Goal: Download file/media

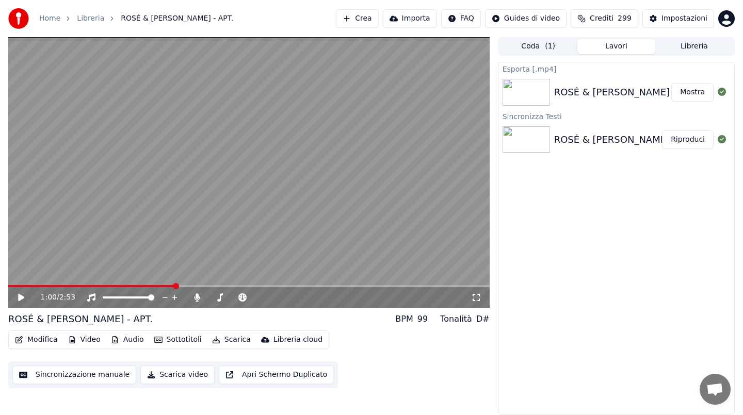
click at [695, 42] on button "Libreria" at bounding box center [694, 46] width 78 height 15
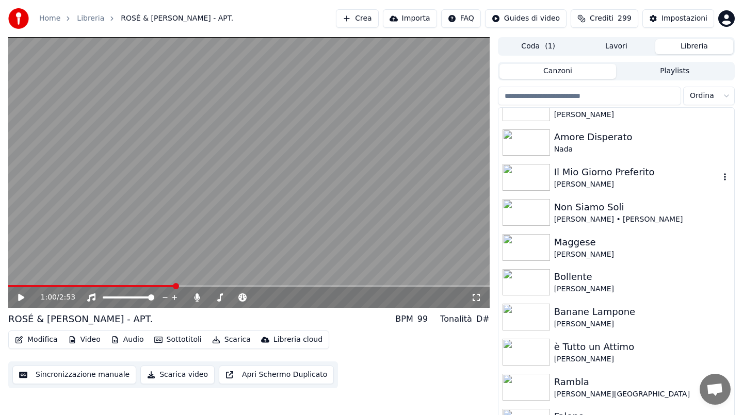
scroll to position [917, 0]
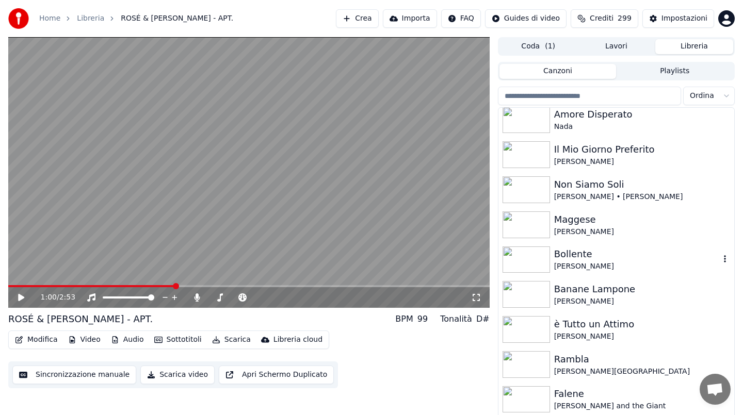
click at [604, 253] on div "Bollente" at bounding box center [637, 254] width 166 height 14
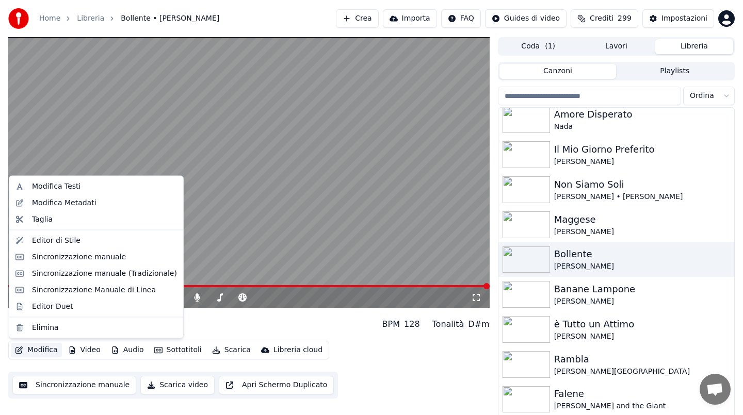
click at [42, 350] on button "Modifica" at bounding box center [36, 350] width 51 height 14
click at [55, 182] on div "Modifica Testi" at bounding box center [56, 187] width 48 height 10
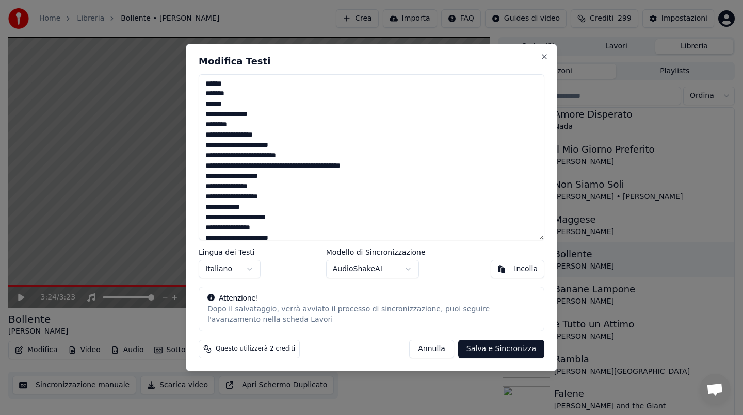
click at [239, 211] on textarea at bounding box center [372, 157] width 346 height 166
paste textarea "**********"
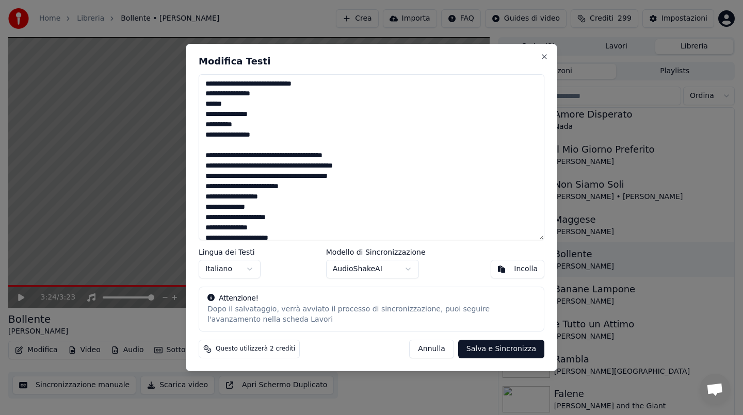
drag, startPoint x: 202, startPoint y: 93, endPoint x: 202, endPoint y: 77, distance: 16.5
click at [202, 76] on textarea at bounding box center [372, 157] width 346 height 166
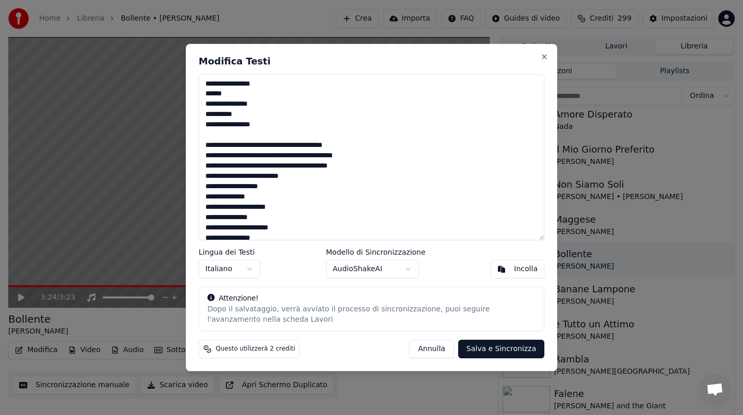
type textarea "**********"
click at [499, 347] on button "Salva e Sincronizza" at bounding box center [501, 349] width 86 height 19
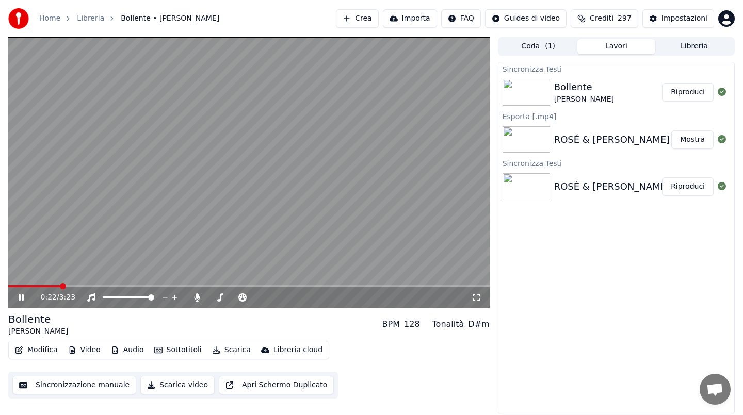
click at [388, 240] on video at bounding box center [248, 172] width 481 height 271
click at [225, 350] on button "Scarica" at bounding box center [231, 350] width 47 height 14
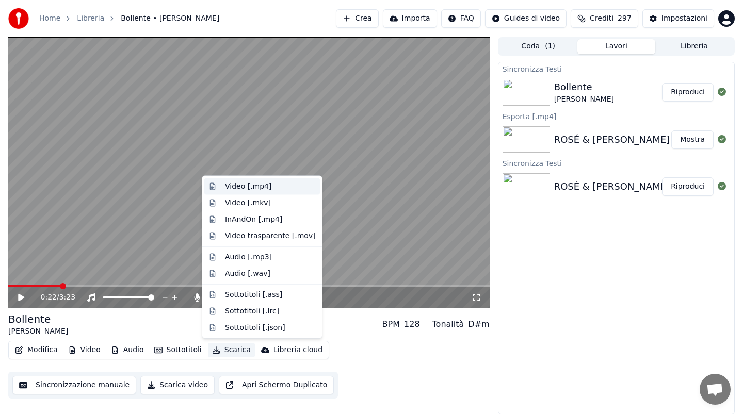
click at [253, 185] on div "Video [.mp4]" at bounding box center [248, 187] width 46 height 10
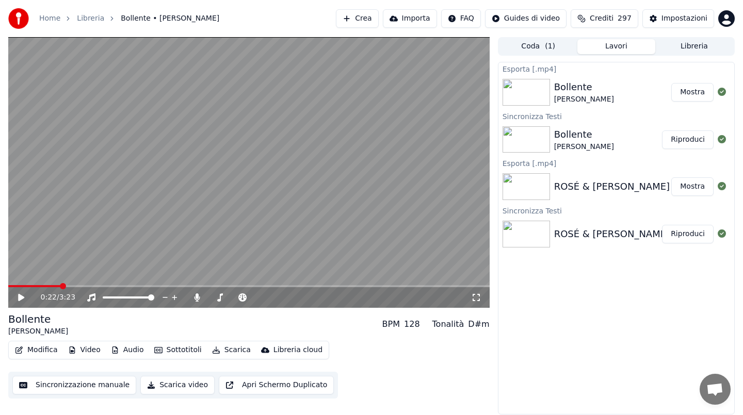
click at [695, 95] on button "Mostra" at bounding box center [692, 92] width 42 height 19
click at [601, 41] on button "Lavori" at bounding box center [616, 46] width 78 height 15
click at [705, 49] on button "Libreria" at bounding box center [694, 46] width 78 height 15
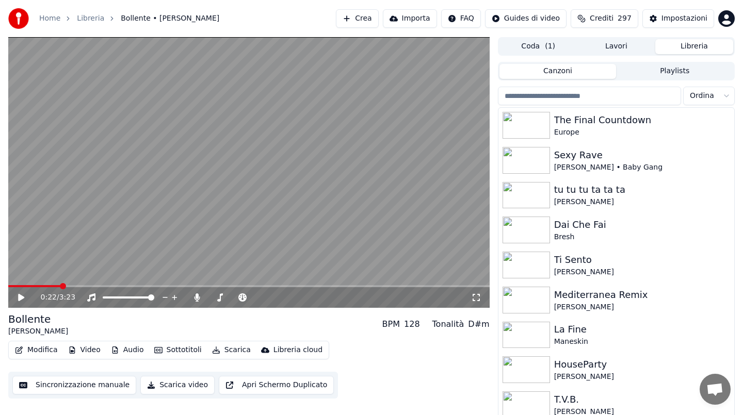
click at [593, 98] on input "search" at bounding box center [589, 96] width 183 height 19
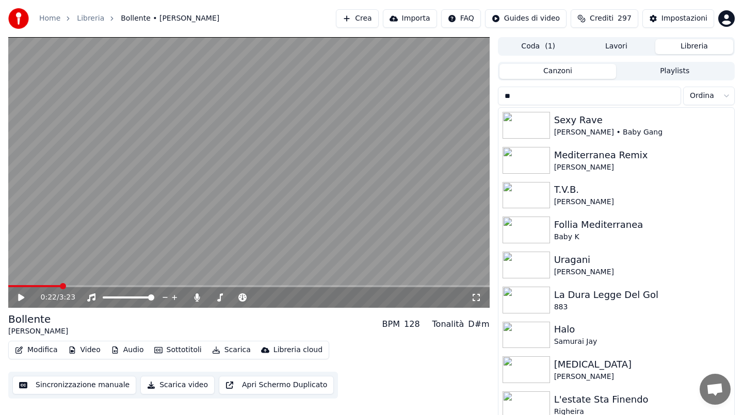
type input "***"
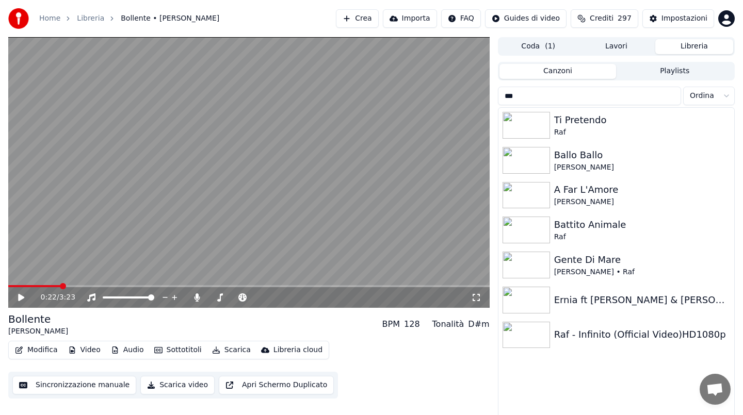
click at [669, 95] on input "***" at bounding box center [589, 96] width 183 height 19
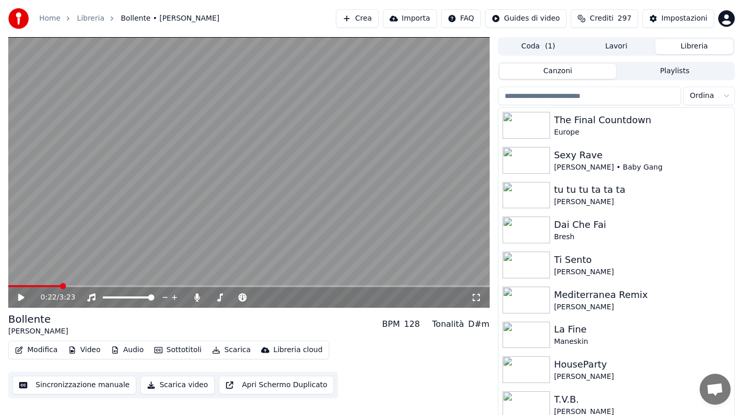
click at [607, 92] on input "search" at bounding box center [589, 96] width 183 height 19
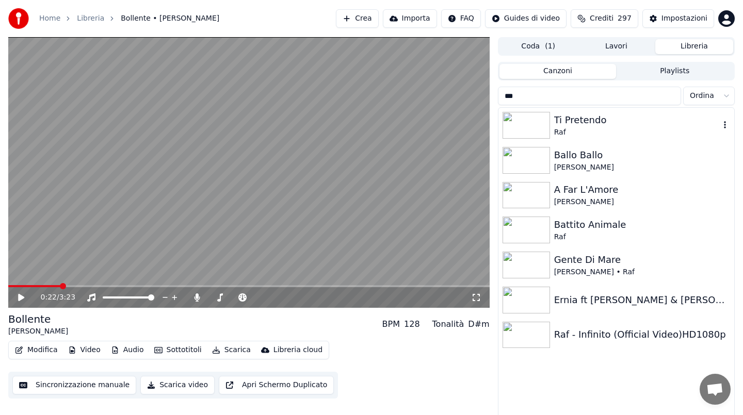
type input "***"
click at [586, 126] on div "Ti Pretendo" at bounding box center [637, 120] width 166 height 14
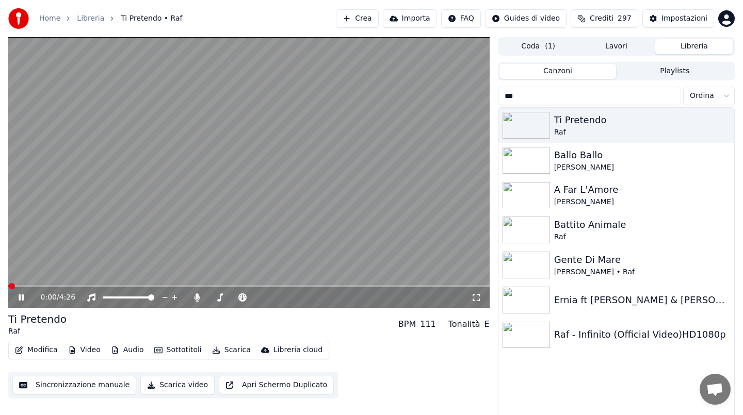
click at [78, 286] on span at bounding box center [248, 286] width 481 height 2
click at [20, 295] on icon at bounding box center [21, 297] width 5 height 6
click at [225, 352] on button "Scarica" at bounding box center [231, 350] width 47 height 14
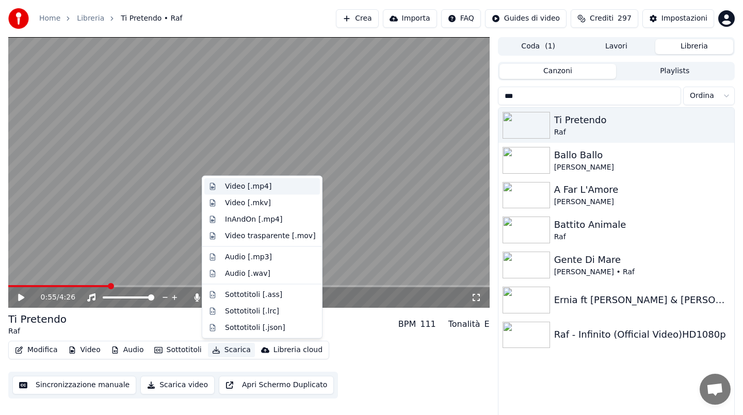
click at [266, 189] on div "Video [.mp4]" at bounding box center [248, 187] width 46 height 10
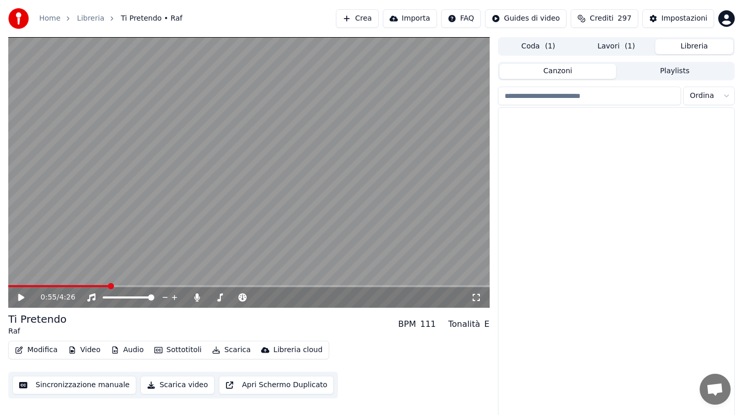
click at [682, 43] on button "Libreria" at bounding box center [694, 46] width 78 height 15
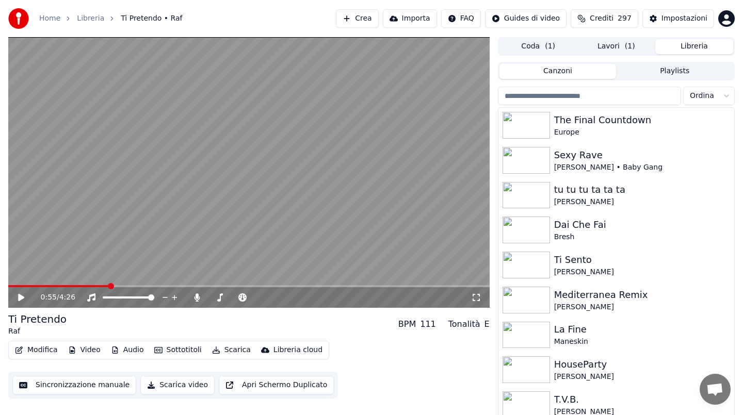
click at [632, 92] on input "search" at bounding box center [589, 96] width 183 height 19
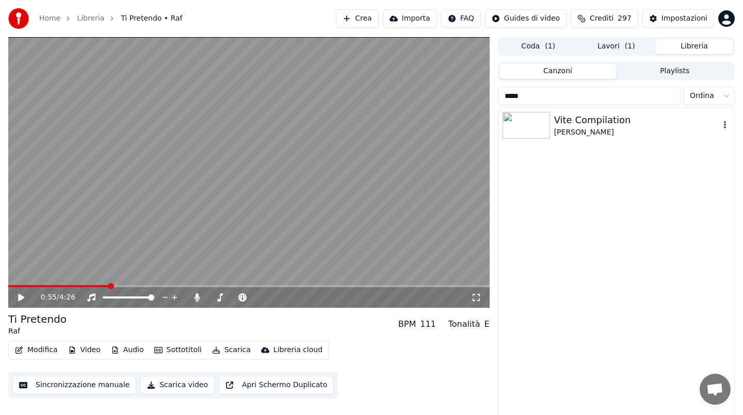
type input "****"
click at [591, 130] on div "[PERSON_NAME]" at bounding box center [637, 132] width 166 height 10
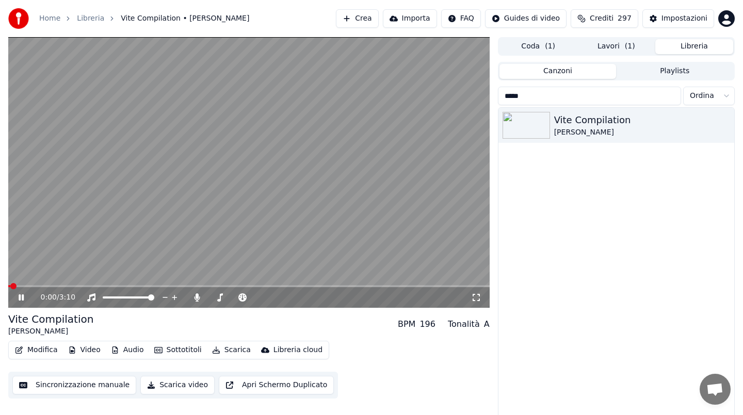
click at [23, 300] on icon at bounding box center [21, 297] width 5 height 6
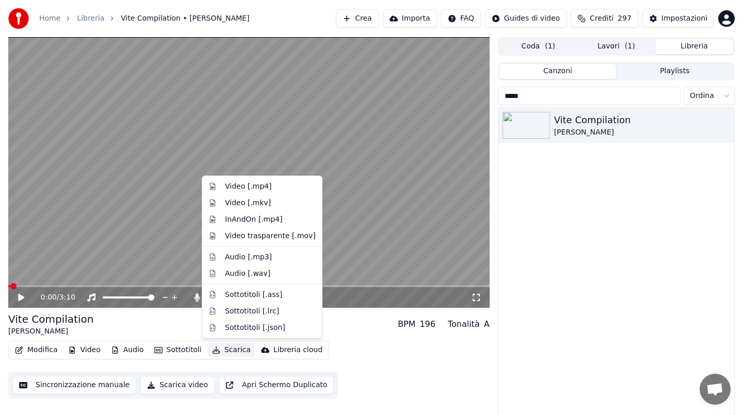
click at [224, 347] on button "Scarica" at bounding box center [231, 350] width 47 height 14
click at [246, 184] on div "Video [.mp4]" at bounding box center [248, 187] width 46 height 10
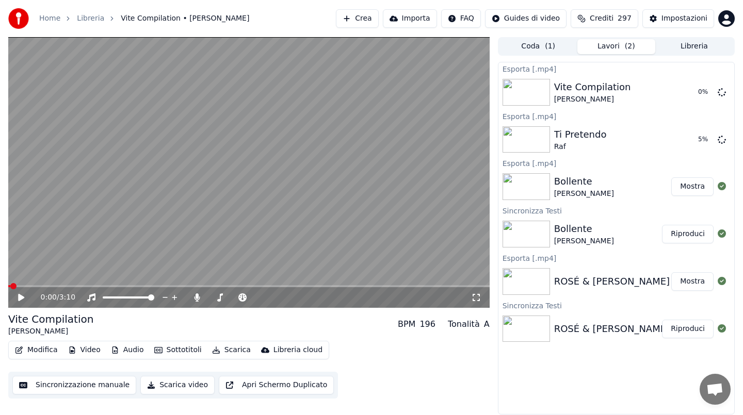
click at [698, 45] on button "Libreria" at bounding box center [694, 46] width 78 height 15
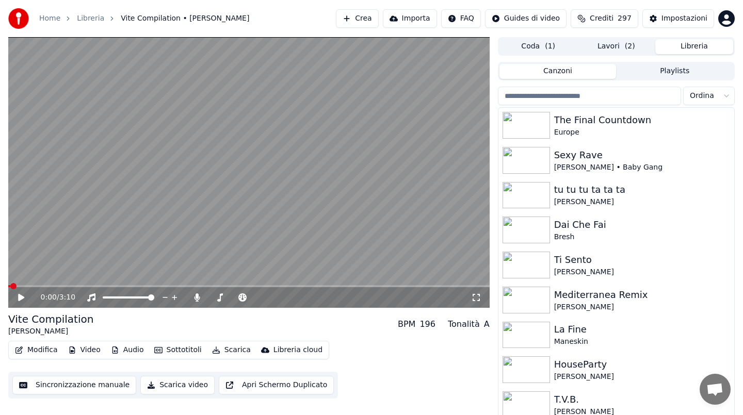
click at [635, 96] on input "search" at bounding box center [589, 96] width 183 height 19
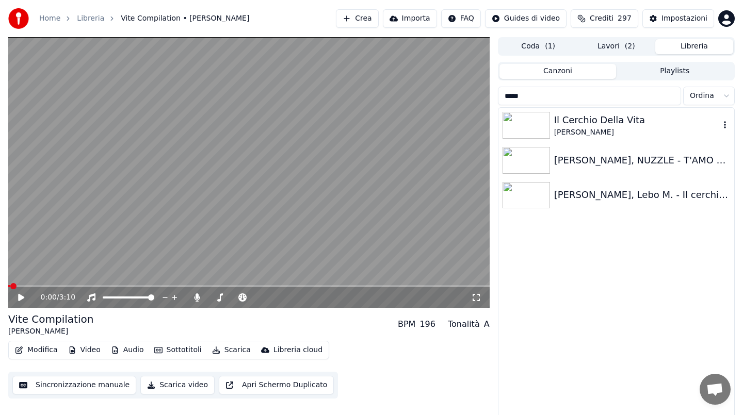
type input "*****"
click at [603, 122] on div "Il Cerchio Della Vita" at bounding box center [637, 120] width 166 height 14
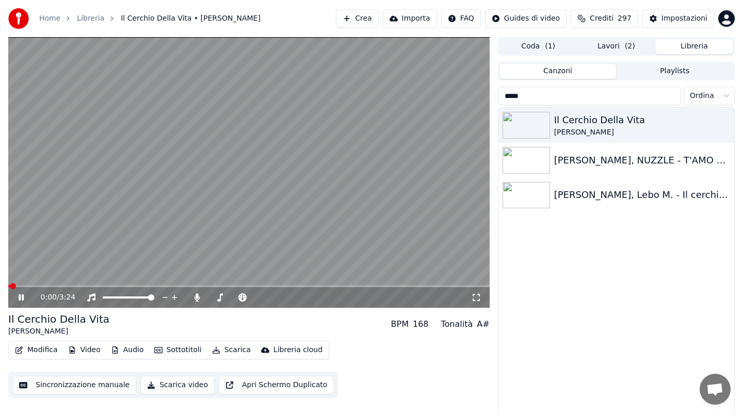
click at [24, 294] on icon at bounding box center [29, 297] width 24 height 8
click at [223, 349] on button "Scarica" at bounding box center [231, 350] width 47 height 14
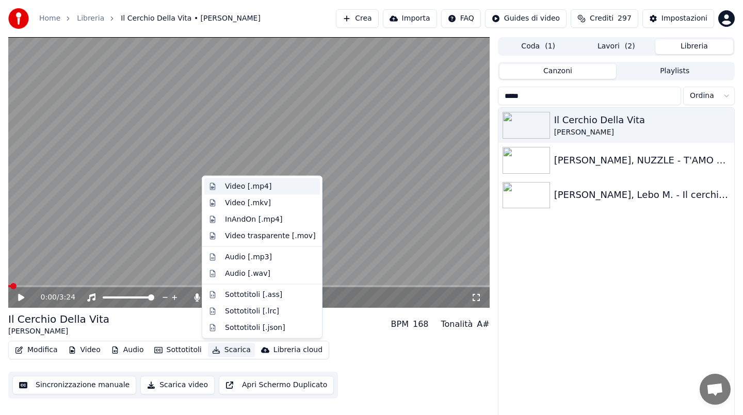
click at [246, 188] on div "Video [.mp4]" at bounding box center [248, 187] width 46 height 10
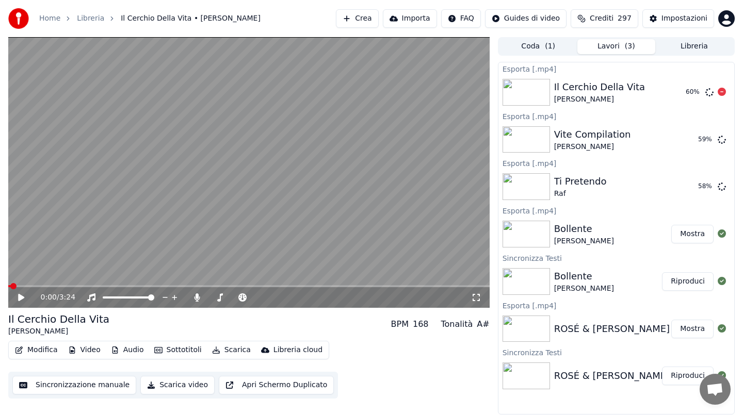
click at [675, 47] on button "Libreria" at bounding box center [694, 46] width 78 height 15
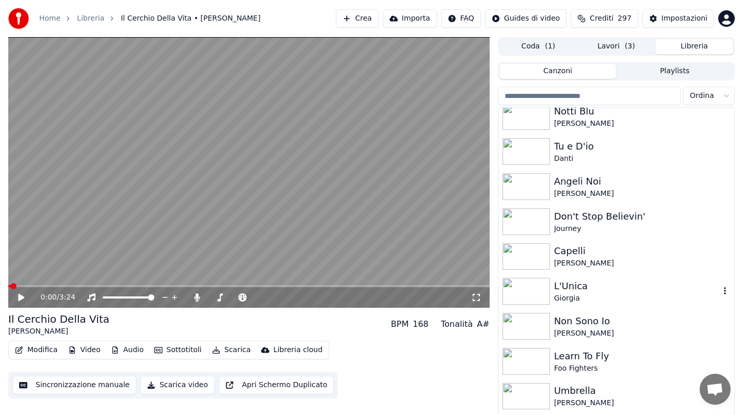
scroll to position [1837, 0]
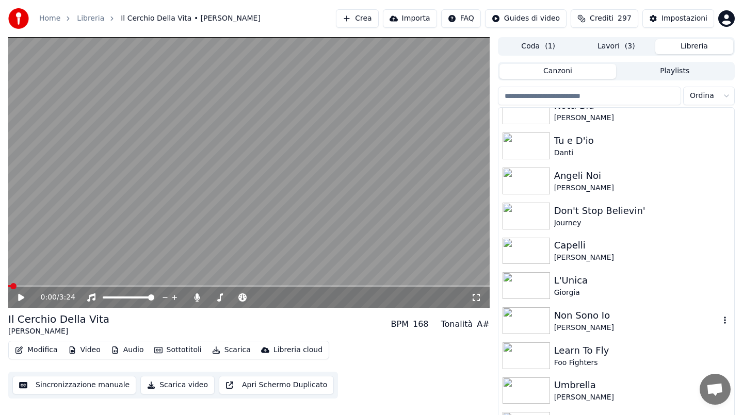
click at [654, 321] on div "Non Sono Io" at bounding box center [637, 315] width 166 height 14
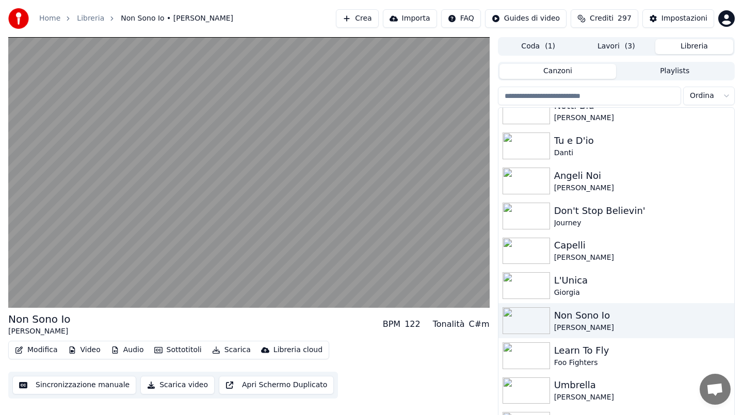
click at [231, 348] on button "Scarica" at bounding box center [231, 350] width 47 height 14
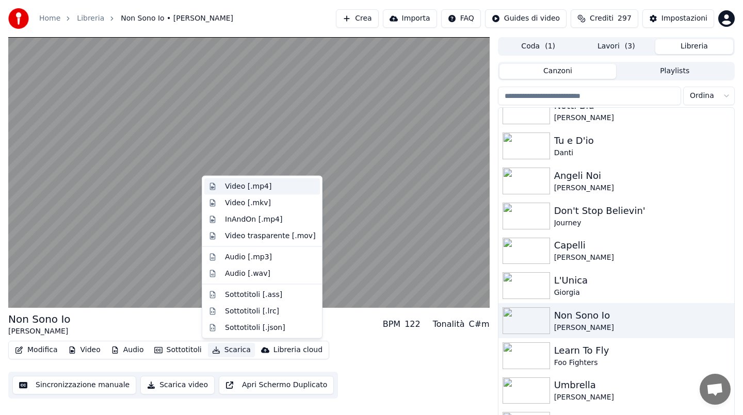
click at [250, 188] on div "Video [.mp4]" at bounding box center [248, 187] width 46 height 10
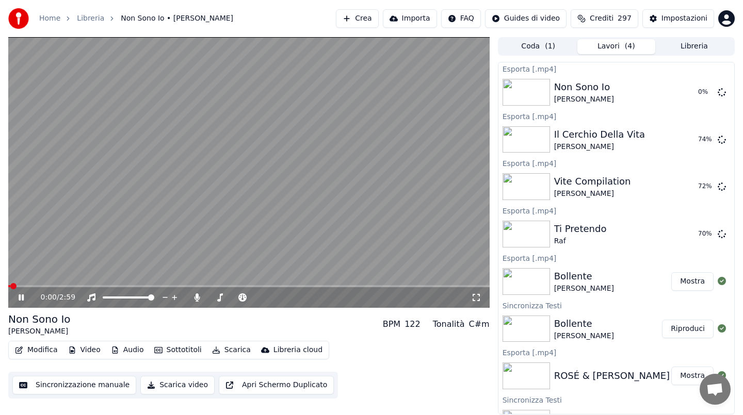
click at [696, 42] on button "Libreria" at bounding box center [694, 46] width 78 height 15
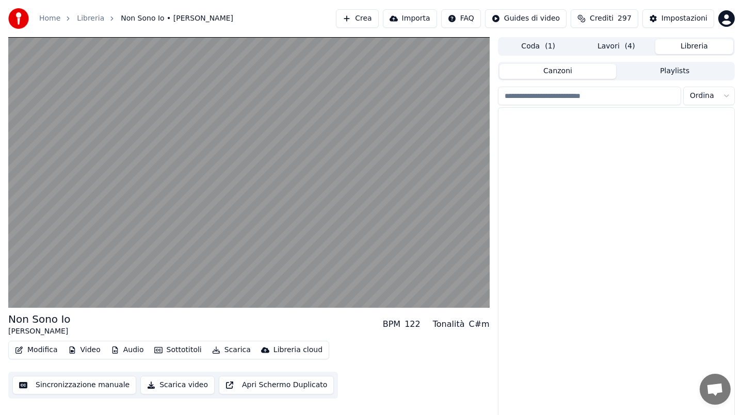
scroll to position [2341, 0]
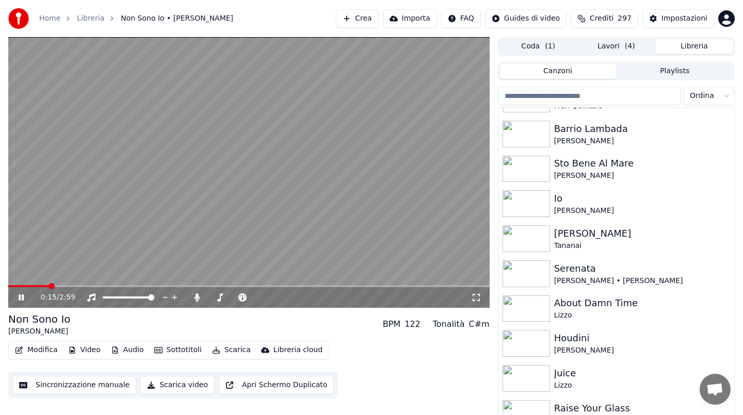
click at [590, 53] on button "Lavori ( 4 )" at bounding box center [616, 46] width 78 height 15
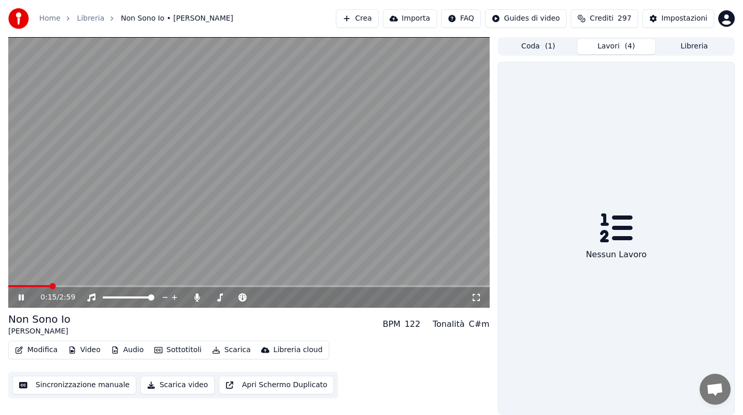
click at [605, 47] on button "Lavori ( 4 )" at bounding box center [616, 46] width 78 height 15
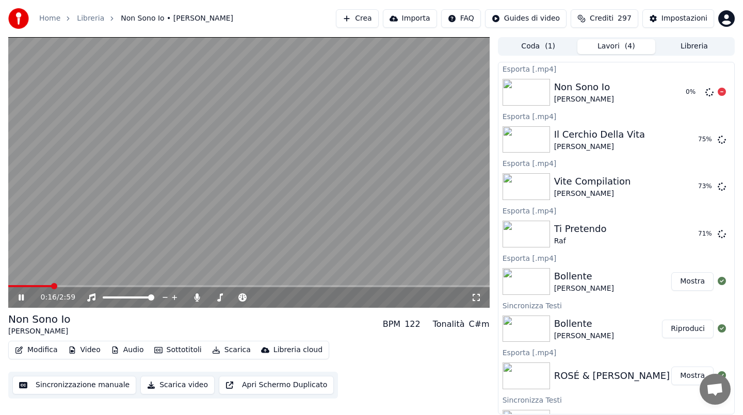
click at [713, 90] on div "0 %" at bounding box center [697, 92] width 32 height 12
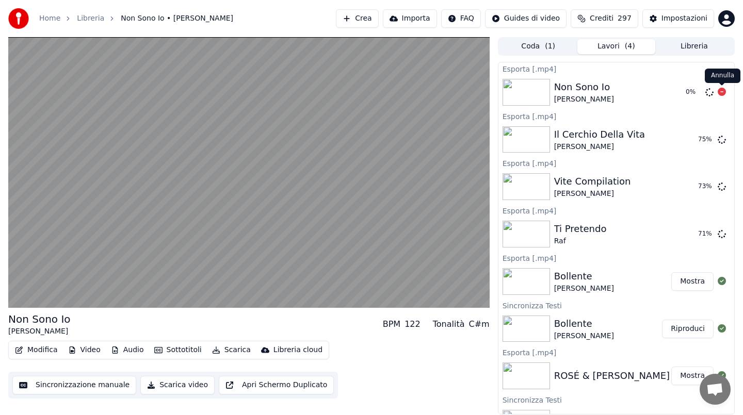
click at [717, 91] on icon at bounding box center [721, 92] width 8 height 8
click at [721, 92] on icon at bounding box center [721, 92] width 8 height 8
click at [674, 51] on button "Libreria" at bounding box center [694, 46] width 78 height 15
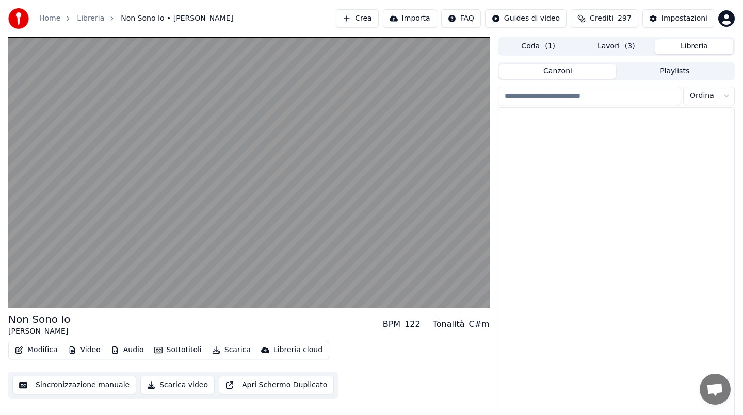
scroll to position [2054, 0]
click at [268, 214] on video at bounding box center [248, 172] width 481 height 271
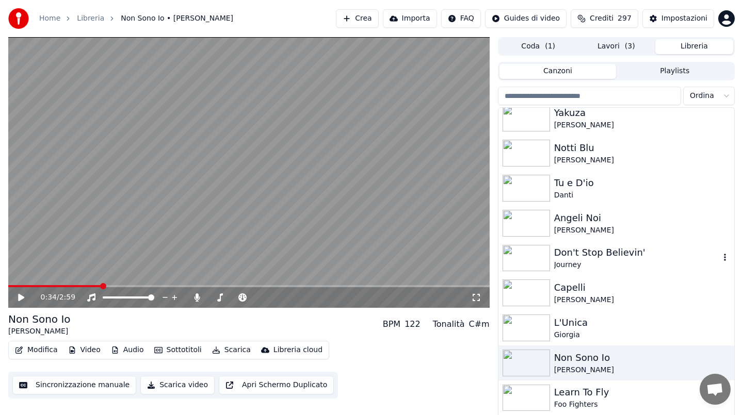
scroll to position [1800, 0]
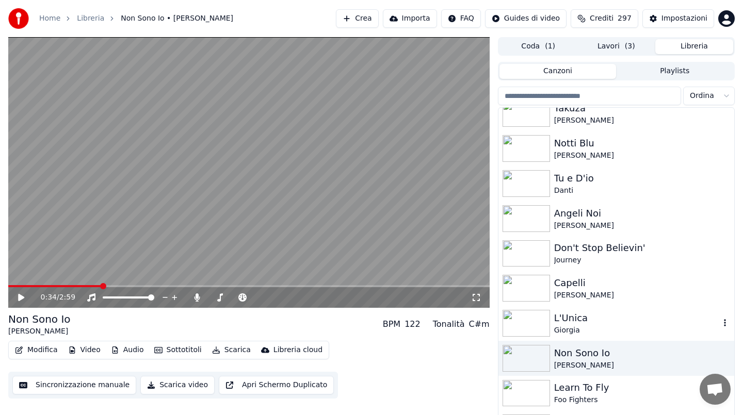
click at [604, 326] on div "Giorgia" at bounding box center [637, 330] width 166 height 10
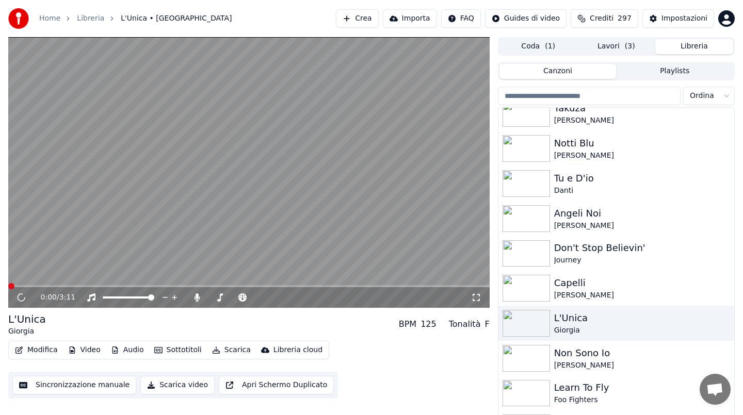
click at [227, 219] on video at bounding box center [248, 172] width 481 height 271
click at [233, 211] on video at bounding box center [248, 172] width 481 height 271
click at [232, 349] on button "Scarica" at bounding box center [231, 350] width 47 height 14
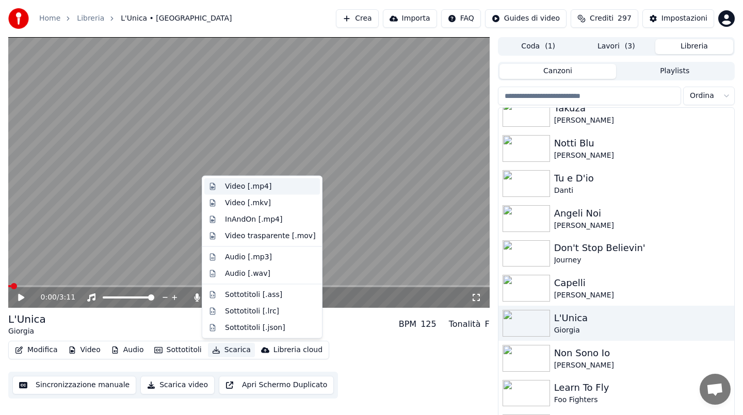
click at [254, 185] on div "Video [.mp4]" at bounding box center [248, 187] width 46 height 10
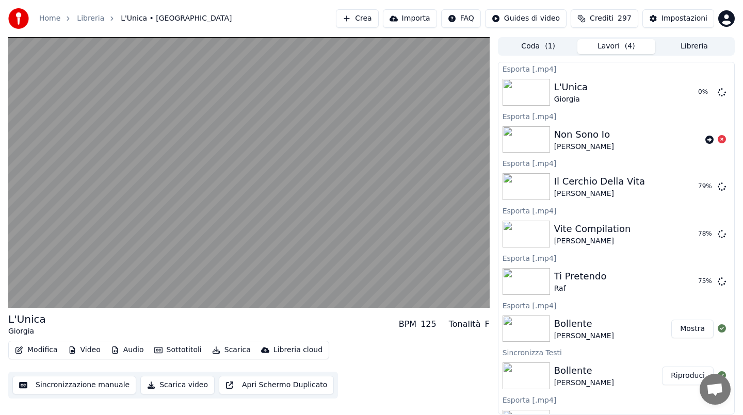
click at [317, 65] on video at bounding box center [248, 172] width 481 height 271
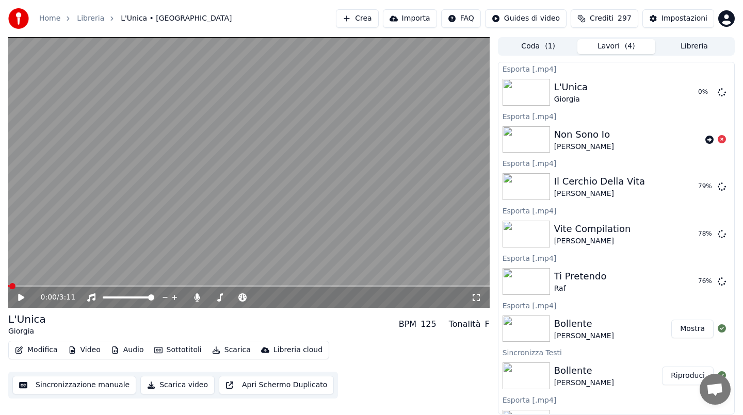
click at [696, 44] on button "Libreria" at bounding box center [694, 46] width 78 height 15
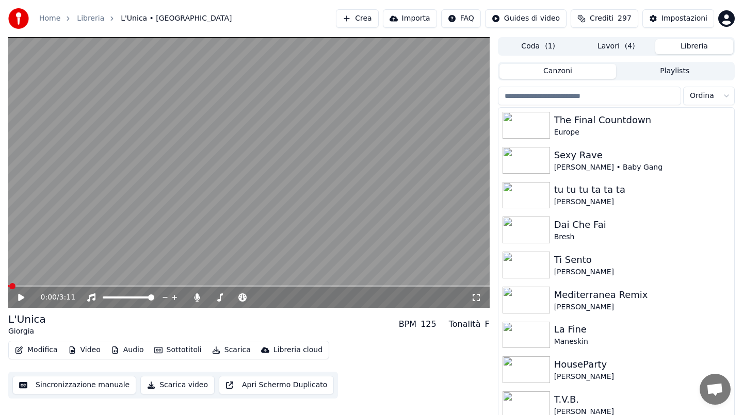
click at [632, 97] on input "search" at bounding box center [589, 96] width 183 height 19
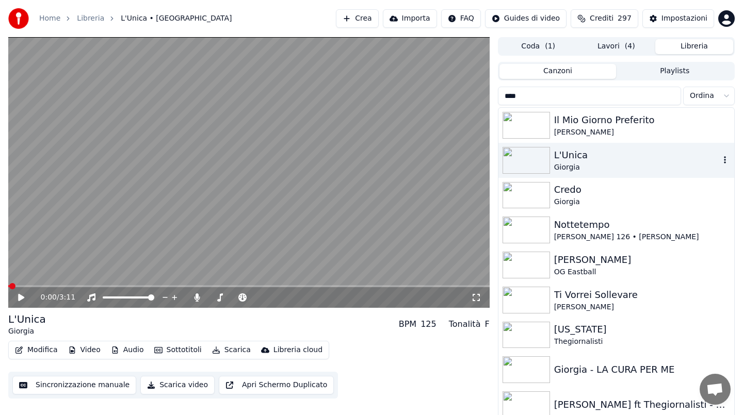
type input "****"
click at [607, 160] on div "L'Unica" at bounding box center [637, 155] width 166 height 14
click at [669, 97] on input "****" at bounding box center [589, 96] width 183 height 19
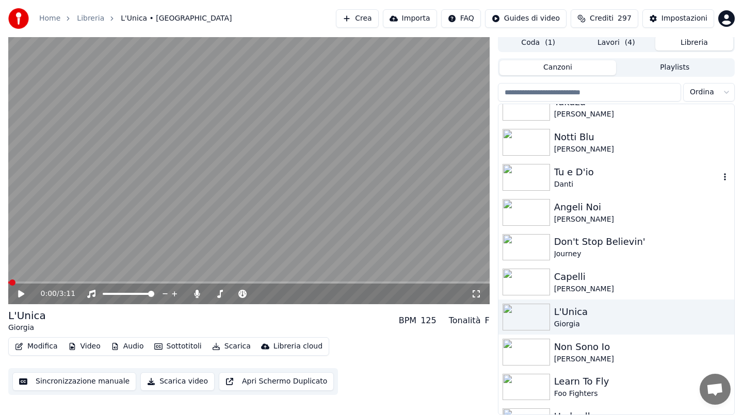
scroll to position [1803, 0]
click at [617, 275] on div "Capelli" at bounding box center [637, 276] width 166 height 14
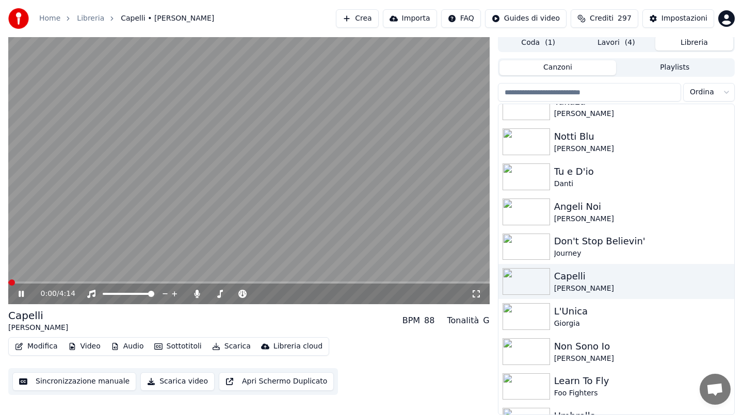
click at [260, 192] on video at bounding box center [248, 169] width 481 height 271
click at [233, 343] on button "Scarica" at bounding box center [231, 346] width 47 height 14
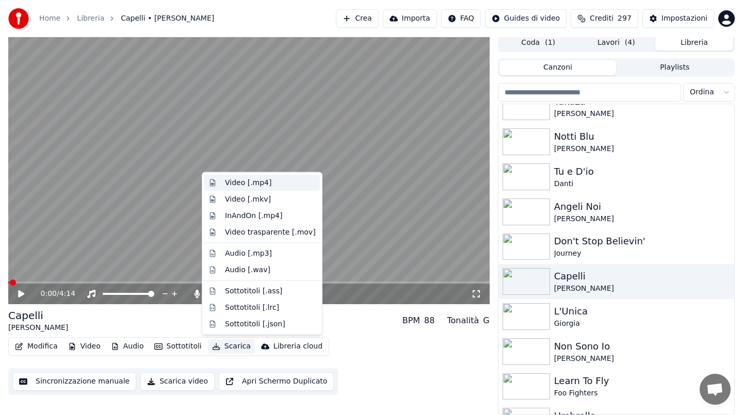
click at [256, 183] on div "Video [.mp4]" at bounding box center [248, 183] width 46 height 10
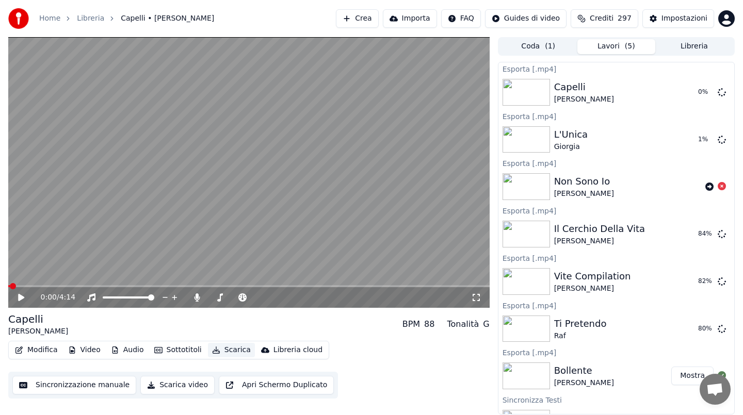
scroll to position [121, 0]
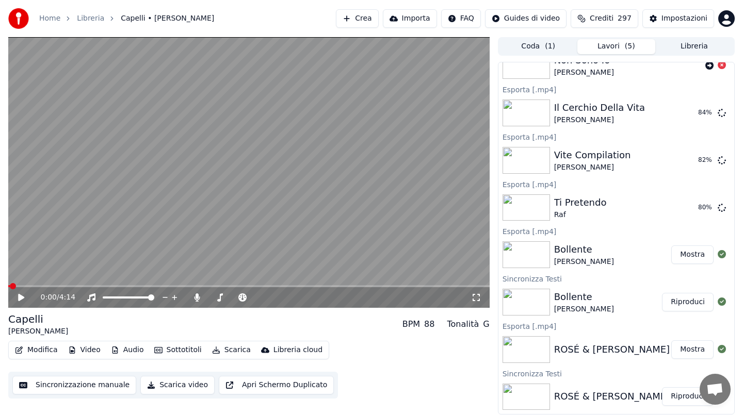
click at [694, 254] on button "Mostra" at bounding box center [692, 254] width 42 height 19
click at [688, 46] on button "Libreria" at bounding box center [694, 46] width 78 height 15
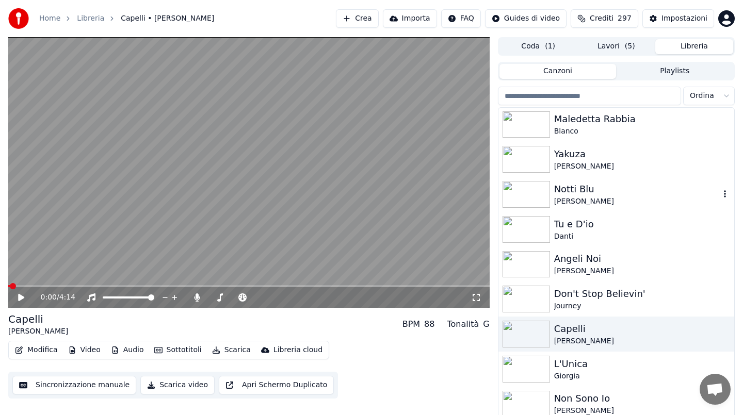
scroll to position [1757, 0]
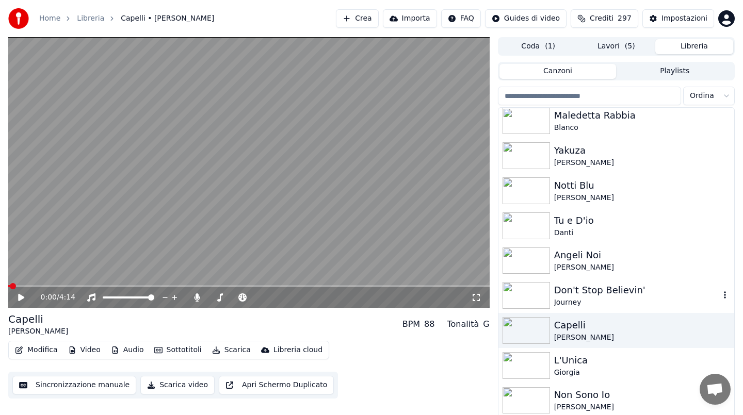
click at [596, 297] on div "Don't Stop Believin'" at bounding box center [637, 290] width 166 height 14
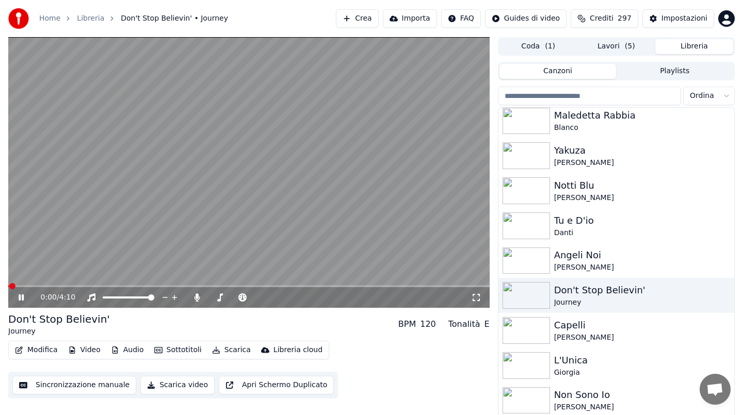
click at [23, 299] on icon at bounding box center [21, 297] width 5 height 6
click at [237, 349] on button "Scarica" at bounding box center [231, 350] width 47 height 14
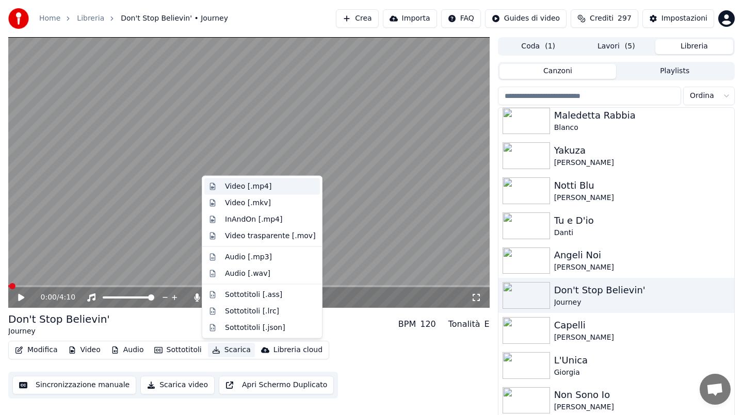
click at [273, 187] on div "Video [.mp4]" at bounding box center [270, 187] width 91 height 10
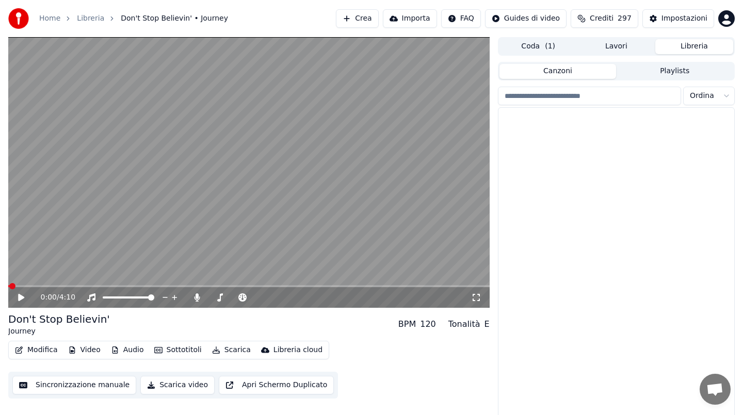
click at [702, 51] on button "Libreria" at bounding box center [694, 46] width 78 height 15
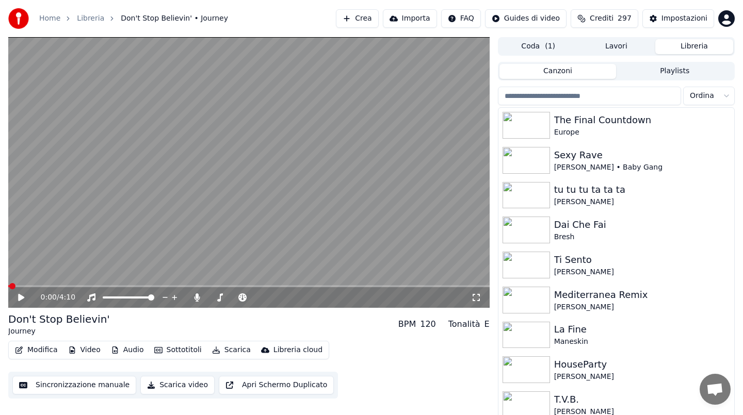
click at [737, 212] on div "0:00 / 4:10 Don't Stop Believin' Journey BPM 120 Tonalità E Modifica Video Audi…" at bounding box center [371, 228] width 743 height 382
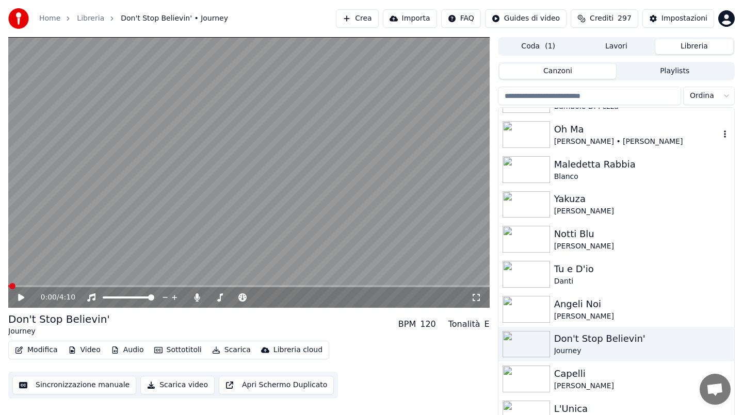
scroll to position [1744, 0]
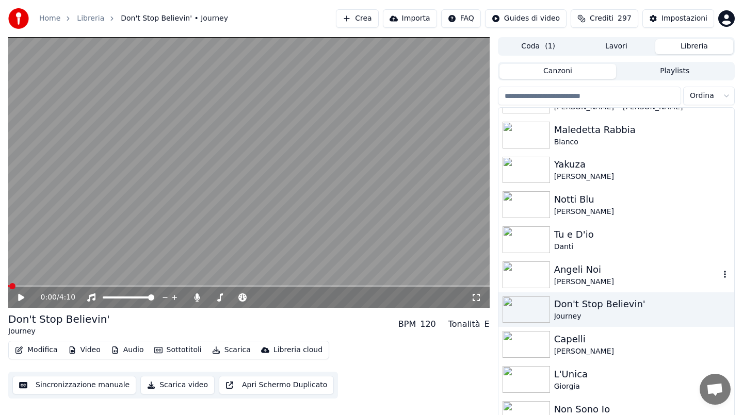
click at [652, 282] on div "[PERSON_NAME]" at bounding box center [637, 282] width 166 height 10
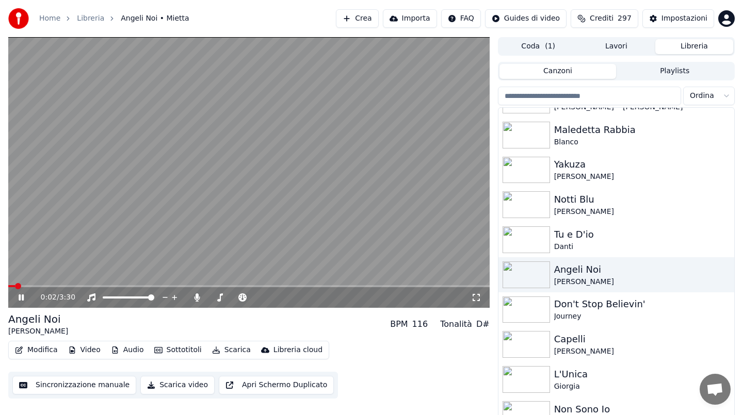
click at [26, 300] on icon at bounding box center [29, 297] width 24 height 8
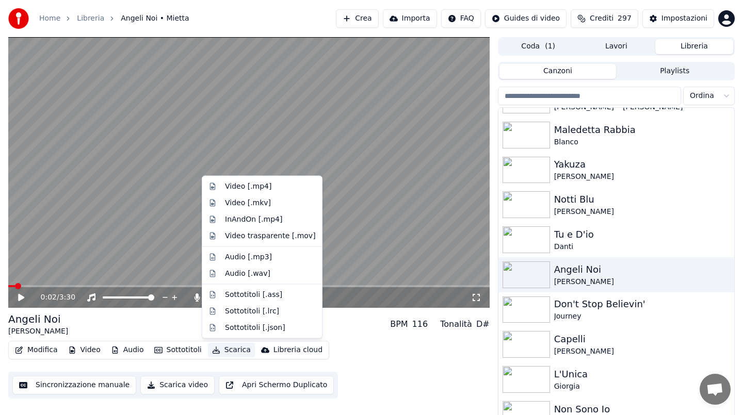
click at [224, 349] on button "Scarica" at bounding box center [231, 350] width 47 height 14
click at [260, 186] on div "Video [.mp4]" at bounding box center [248, 187] width 46 height 10
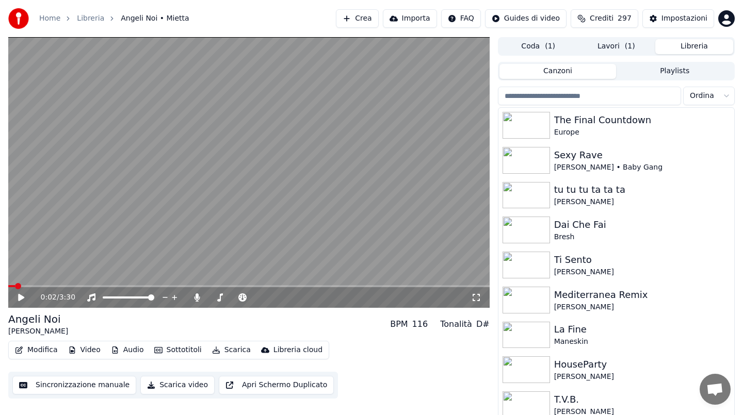
click at [701, 50] on button "Libreria" at bounding box center [694, 46] width 78 height 15
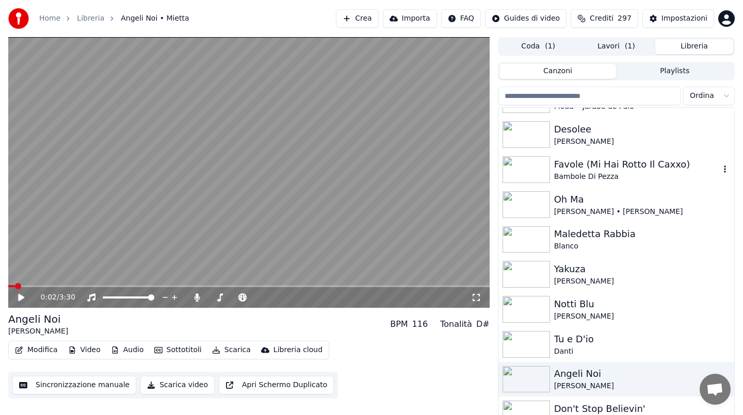
scroll to position [1658, 0]
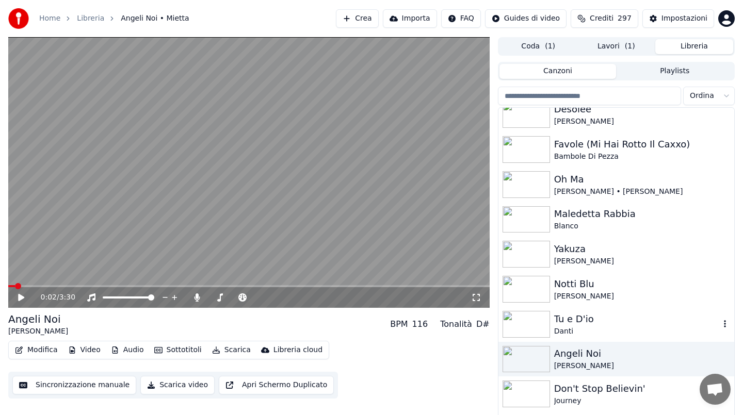
click at [612, 333] on div "Danti" at bounding box center [637, 331] width 166 height 10
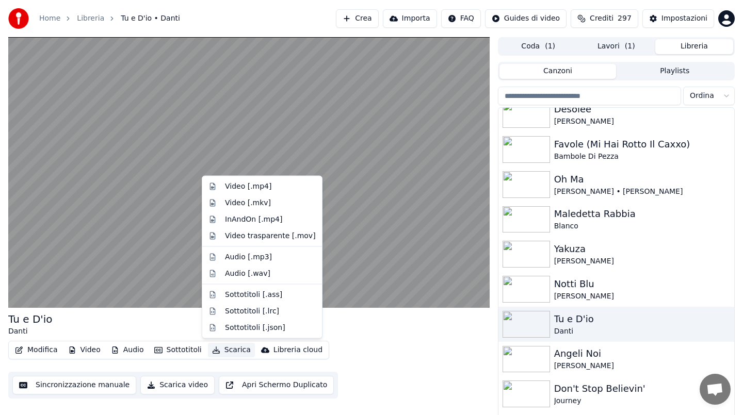
click at [273, 192] on body "Home Libreria Tu e D'io • Danti Crea Importa FAQ Guides di video Crediti 297 Im…" at bounding box center [371, 207] width 743 height 415
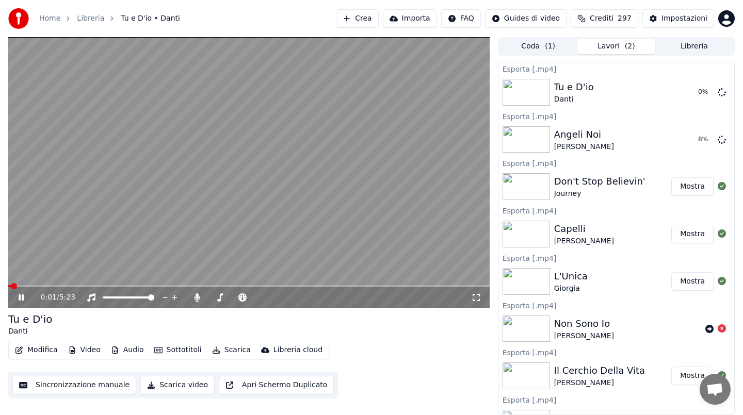
click at [273, 192] on video at bounding box center [248, 172] width 481 height 271
click at [244, 198] on video at bounding box center [248, 172] width 481 height 271
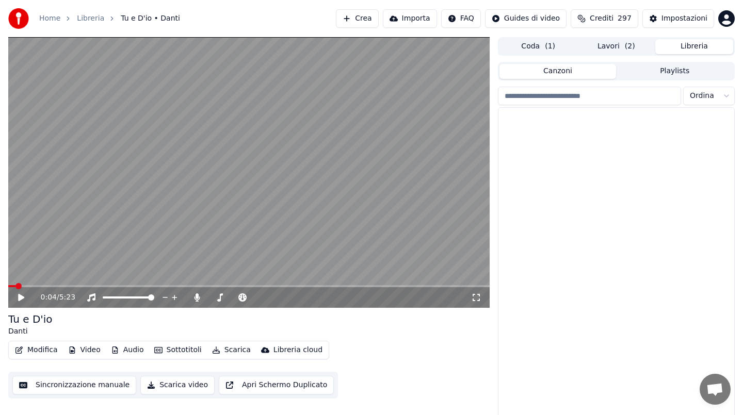
click at [700, 53] on button "Libreria" at bounding box center [694, 46] width 78 height 15
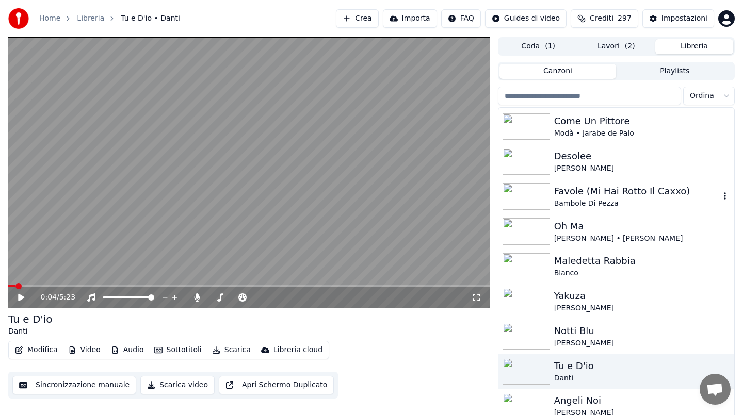
scroll to position [1612, 0]
click at [598, 331] on div "Notti Blu" at bounding box center [637, 330] width 166 height 14
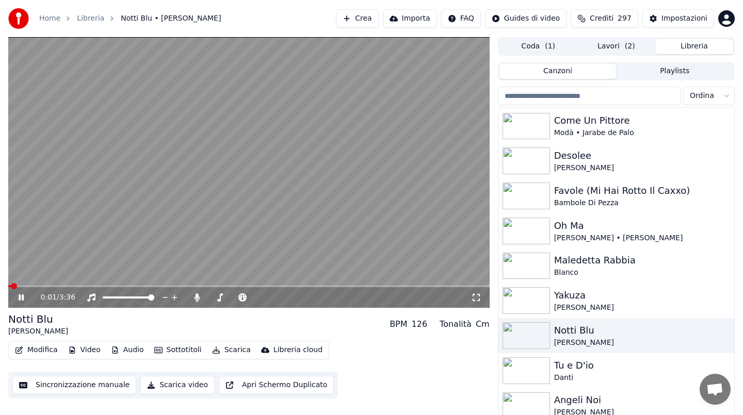
click at [23, 301] on icon at bounding box center [29, 297] width 24 height 8
click at [231, 346] on button "Scarica" at bounding box center [231, 350] width 47 height 14
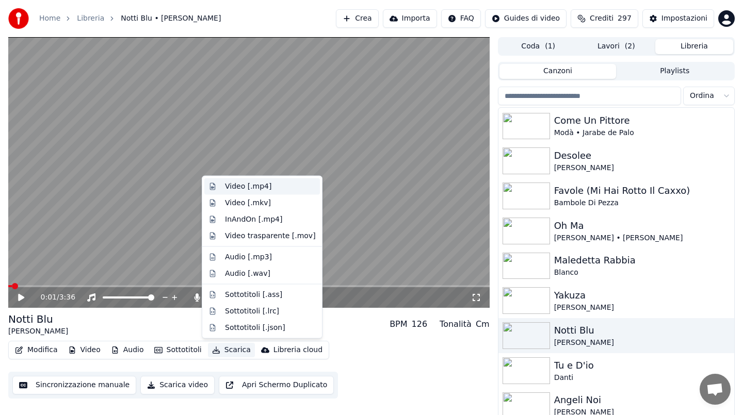
click at [262, 194] on div "Video [.mp4]" at bounding box center [262, 186] width 116 height 17
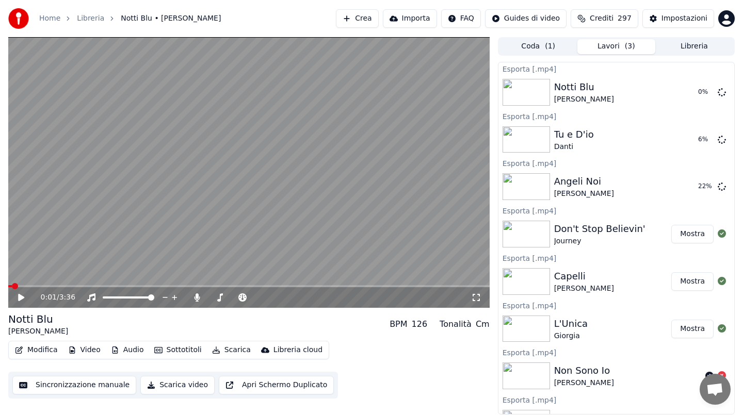
click at [699, 48] on button "Libreria" at bounding box center [694, 46] width 78 height 15
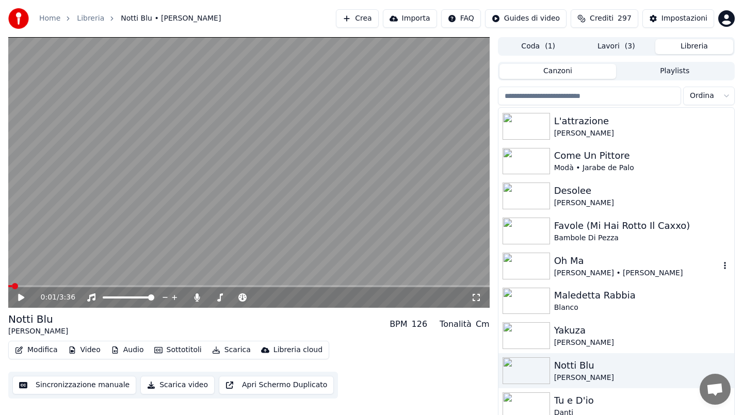
scroll to position [1596, 0]
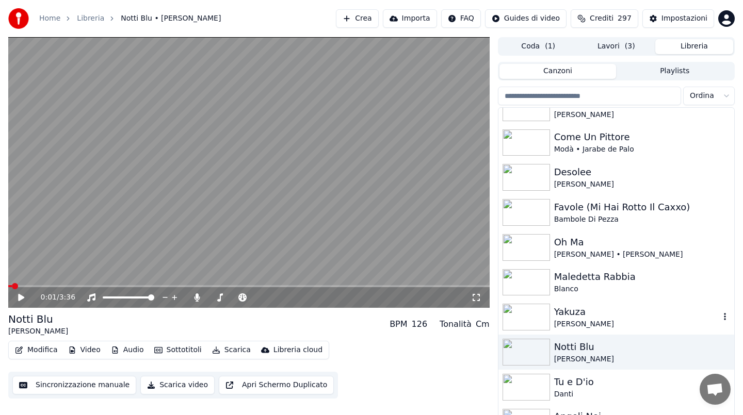
click at [585, 326] on div "[PERSON_NAME]" at bounding box center [637, 324] width 166 height 10
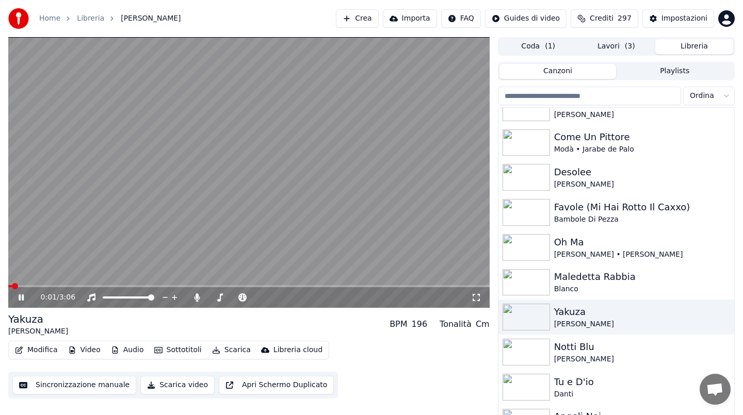
click at [23, 300] on icon at bounding box center [21, 297] width 5 height 6
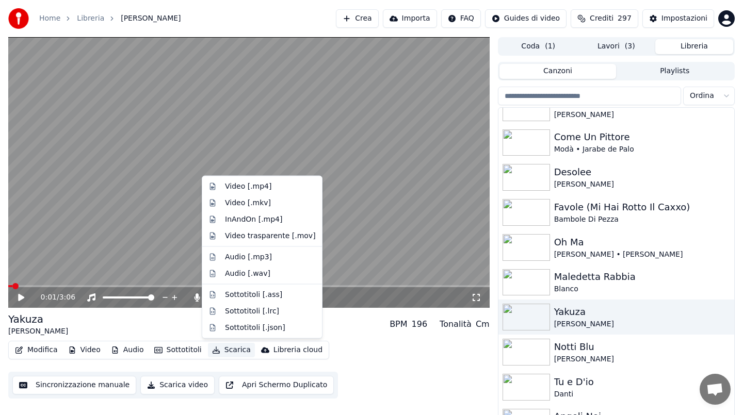
click at [227, 352] on button "Scarica" at bounding box center [231, 350] width 47 height 14
click at [259, 188] on div "Video [.mp4]" at bounding box center [248, 187] width 46 height 10
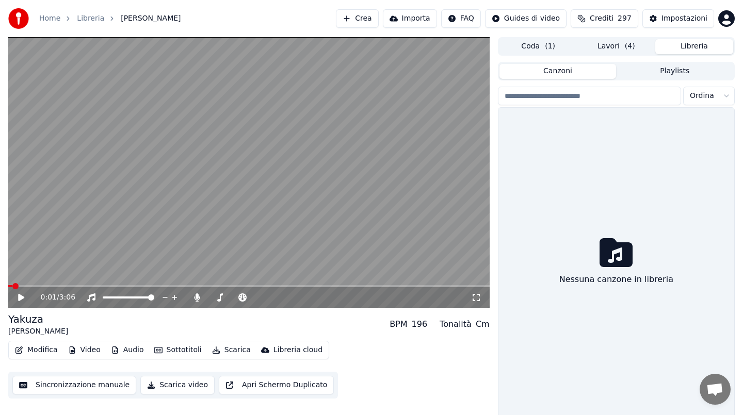
click at [702, 49] on button "Libreria" at bounding box center [694, 46] width 78 height 15
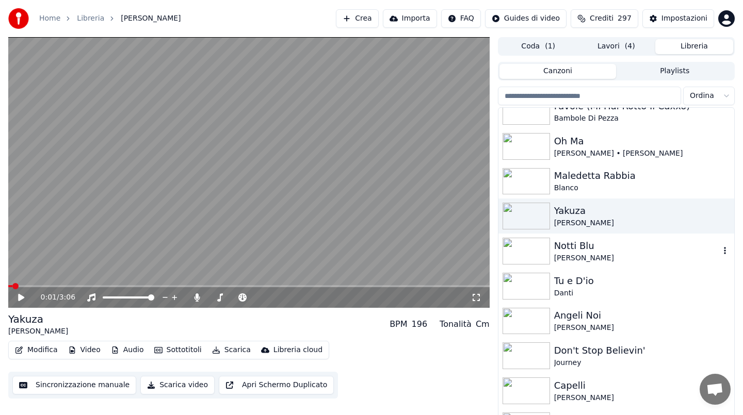
scroll to position [1698, 0]
click at [622, 175] on div "Maledetta Rabbia" at bounding box center [637, 175] width 166 height 14
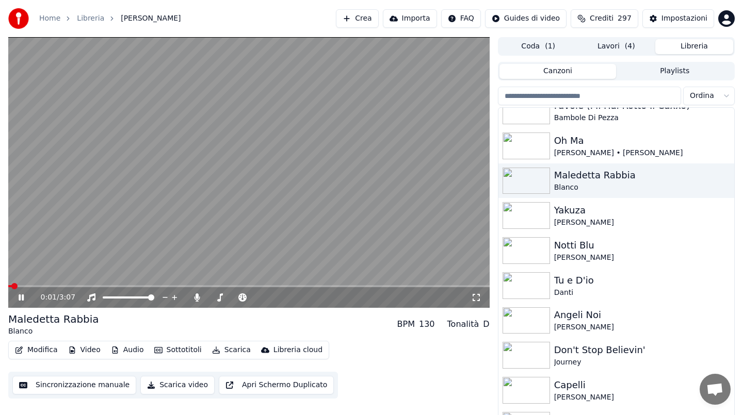
click at [25, 302] on div "0:01 / 3:07" at bounding box center [248, 297] width 473 height 10
click at [23, 296] on icon at bounding box center [21, 297] width 5 height 6
click at [246, 351] on button "Scarica" at bounding box center [231, 350] width 47 height 14
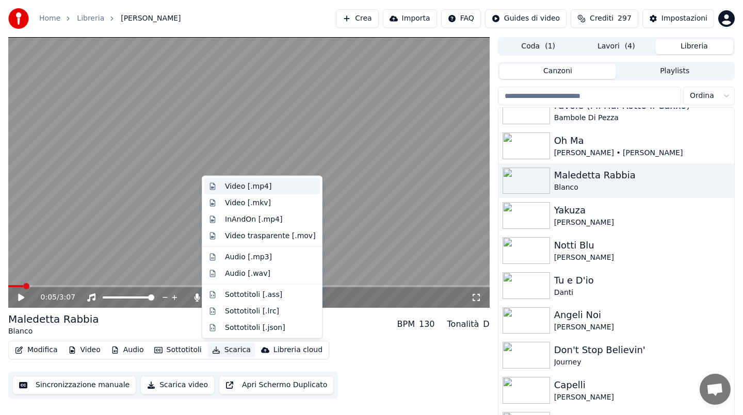
click at [266, 188] on div "Video [.mp4]" at bounding box center [248, 187] width 46 height 10
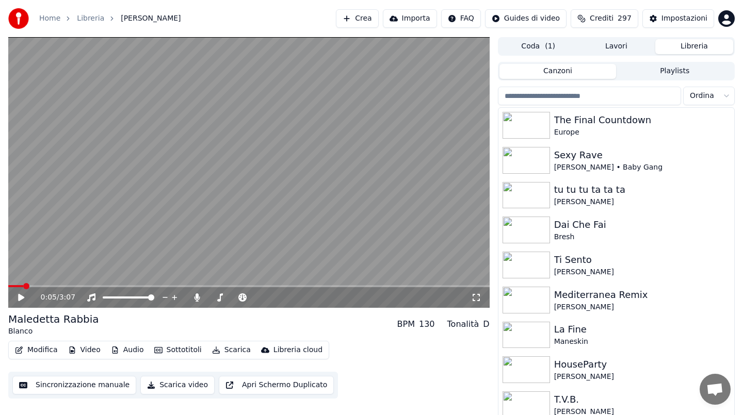
click at [681, 45] on button "Libreria" at bounding box center [694, 46] width 78 height 15
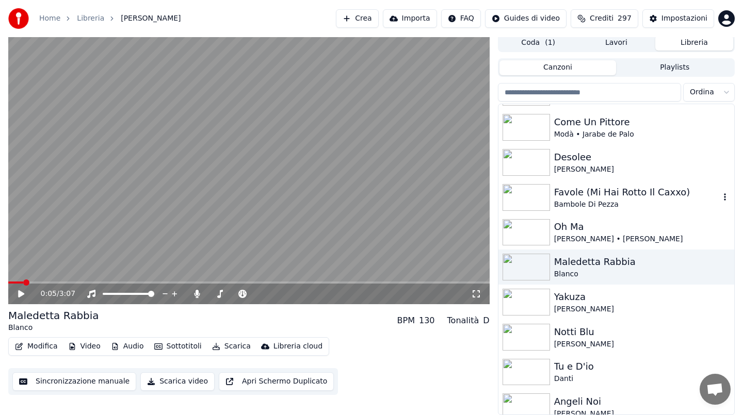
scroll to position [1608, 0]
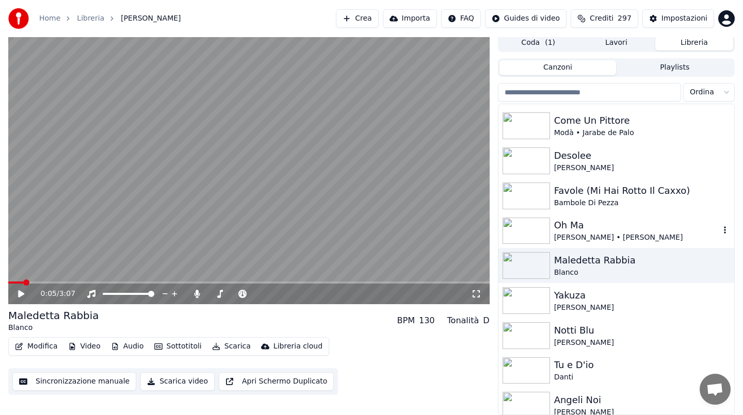
click at [591, 232] on div "Oh Ma" at bounding box center [637, 225] width 166 height 14
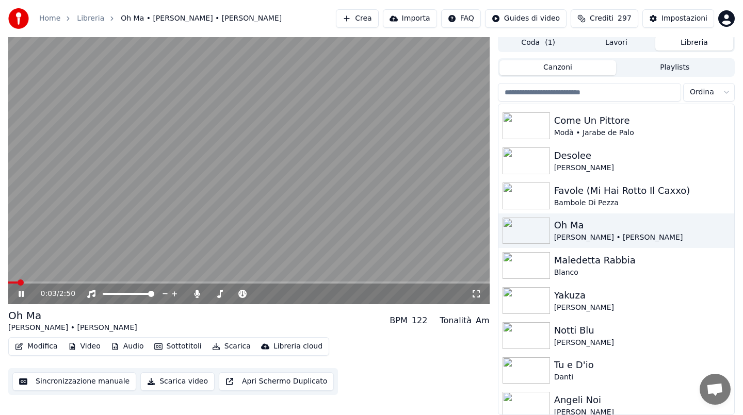
click at [209, 236] on video at bounding box center [248, 169] width 481 height 271
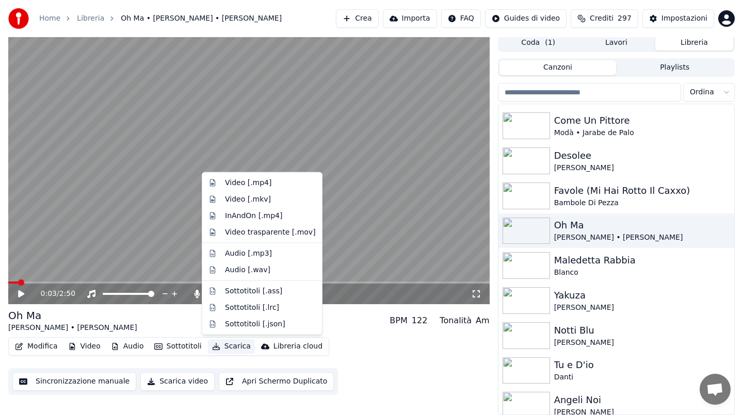
click at [228, 347] on button "Scarica" at bounding box center [231, 346] width 47 height 14
click at [243, 187] on div "Video [.mp4]" at bounding box center [248, 183] width 46 height 10
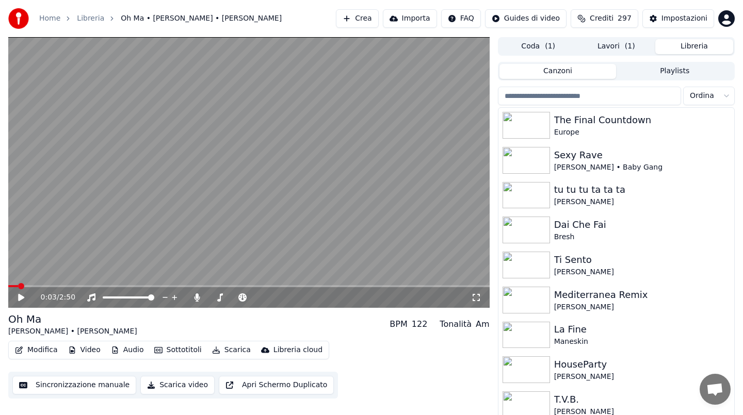
click at [705, 43] on button "Libreria" at bounding box center [694, 46] width 78 height 15
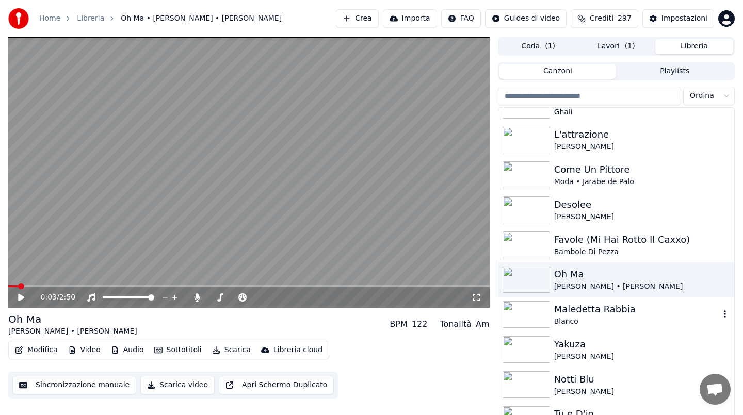
scroll to position [1565, 0]
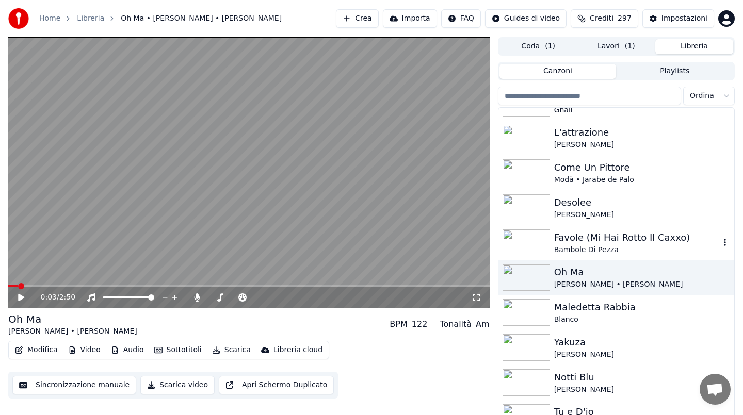
click at [612, 240] on div "Favole (Mi Hai Rotto Il Caxxo)" at bounding box center [637, 238] width 166 height 14
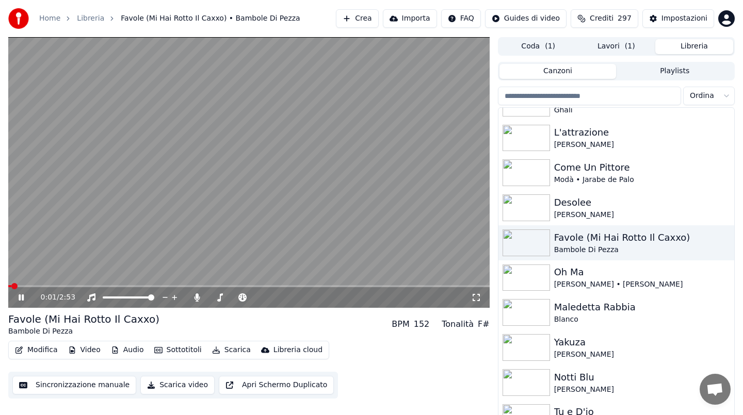
click at [180, 244] on video at bounding box center [248, 172] width 481 height 271
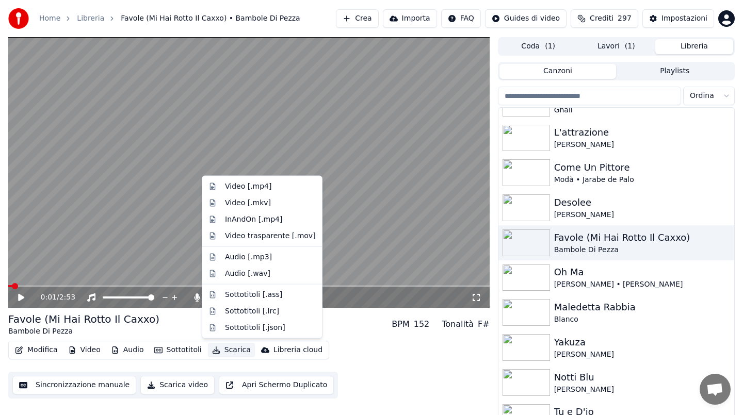
click at [224, 350] on button "Scarica" at bounding box center [231, 350] width 47 height 14
click at [251, 186] on div "Video [.mp4]" at bounding box center [248, 187] width 46 height 10
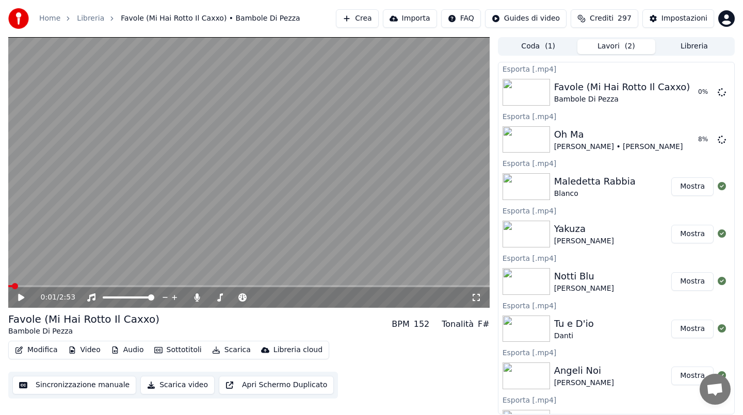
click at [686, 44] on button "Libreria" at bounding box center [694, 46] width 78 height 15
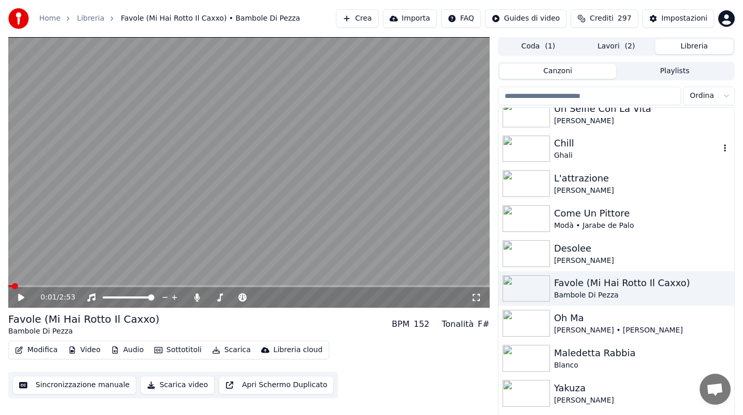
scroll to position [1521, 0]
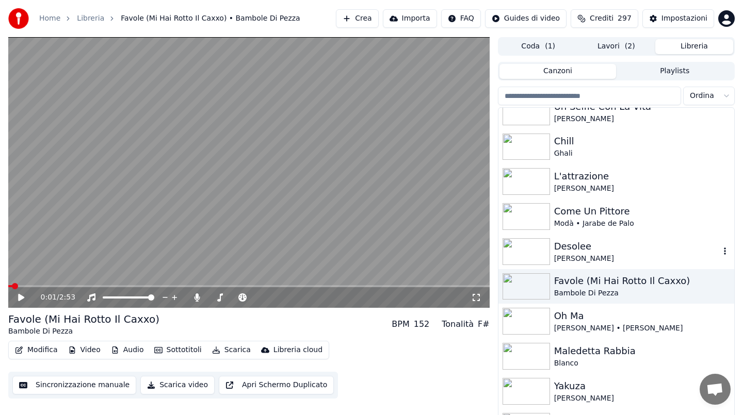
click at [602, 255] on div "[PERSON_NAME]" at bounding box center [637, 259] width 166 height 10
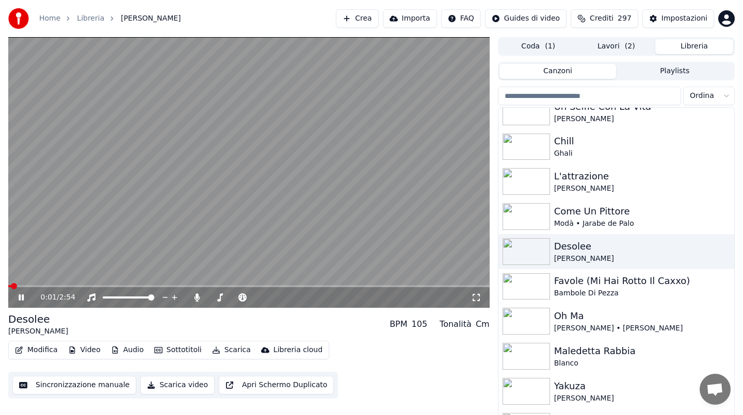
click at [24, 304] on div "0:01 / 2:54" at bounding box center [248, 297] width 481 height 21
click at [22, 306] on div "0:03 / 2:54" at bounding box center [248, 297] width 481 height 21
click at [20, 300] on icon at bounding box center [21, 297] width 5 height 6
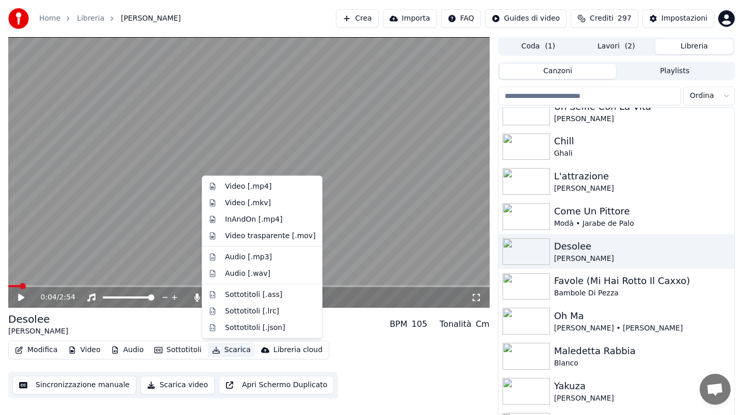
click at [225, 352] on button "Scarica" at bounding box center [231, 350] width 47 height 14
click at [270, 188] on div "Video [.mp4]" at bounding box center [270, 187] width 91 height 10
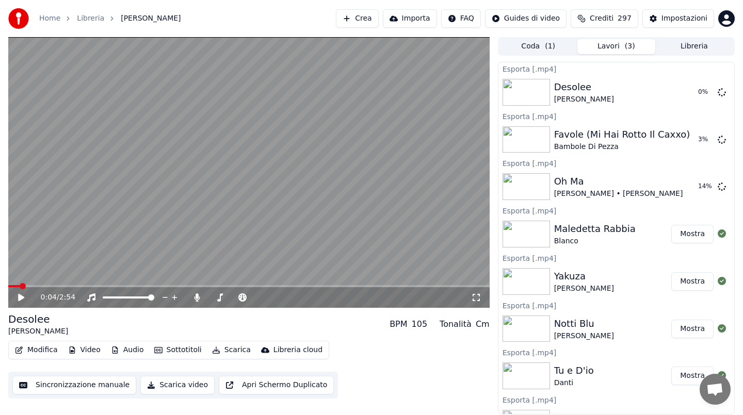
click at [690, 44] on button "Libreria" at bounding box center [694, 46] width 78 height 15
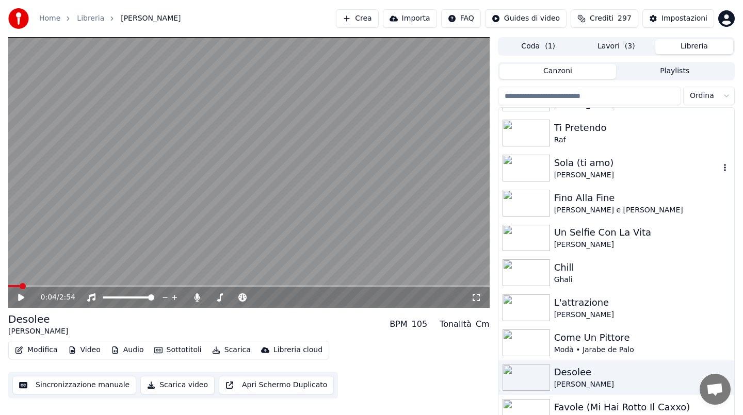
scroll to position [1434, 0]
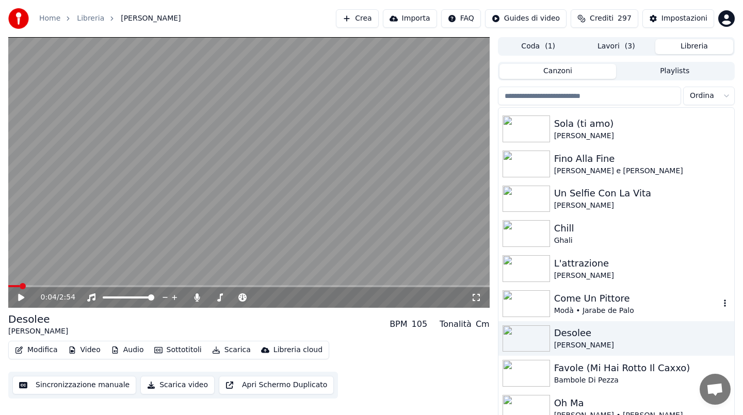
click at [591, 309] on div "Modà • Jarabe de Palo" at bounding box center [637, 311] width 166 height 10
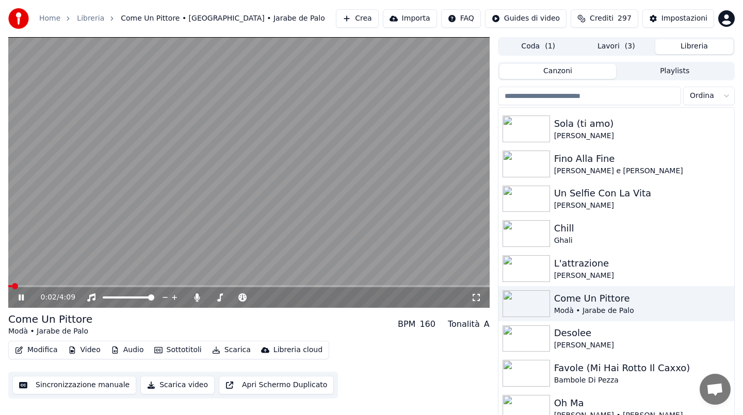
click at [15, 294] on div "0:02 / 4:09" at bounding box center [248, 297] width 473 height 10
drag, startPoint x: 15, startPoint y: 294, endPoint x: 22, endPoint y: 301, distance: 8.8
click at [22, 301] on div "0:04 / 4:09" at bounding box center [248, 297] width 473 height 10
click at [22, 301] on icon at bounding box center [29, 297] width 24 height 8
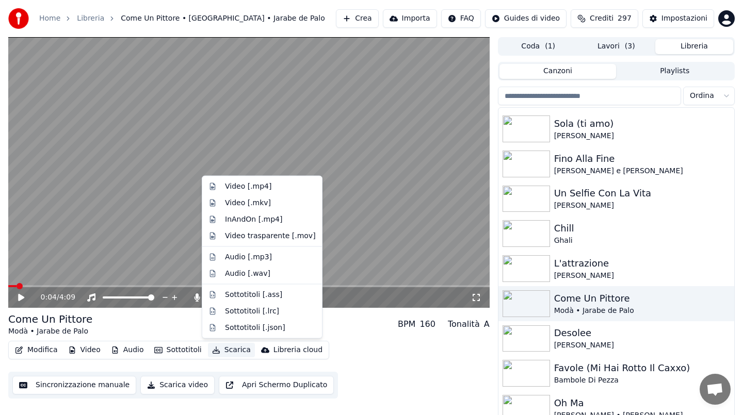
click at [216, 351] on button "Scarica" at bounding box center [231, 350] width 47 height 14
click at [274, 185] on div "Video [.mp4]" at bounding box center [270, 187] width 91 height 10
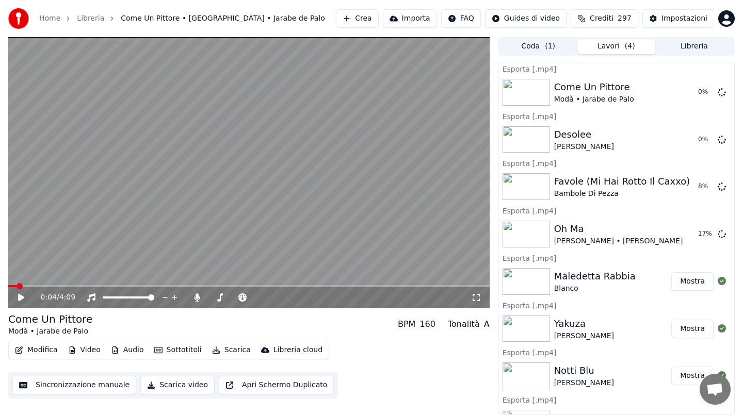
click at [708, 42] on button "Libreria" at bounding box center [694, 46] width 78 height 15
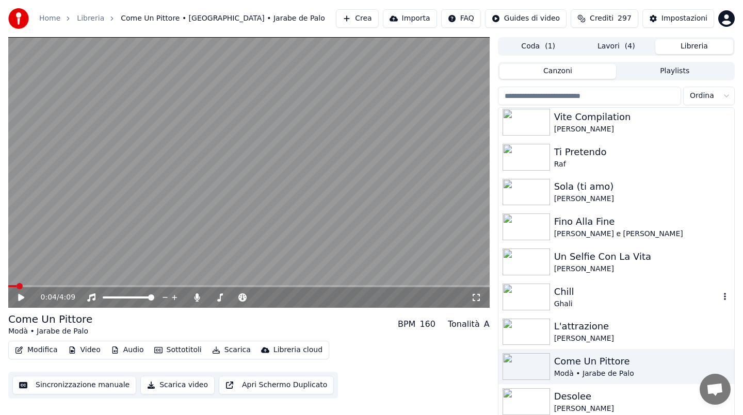
scroll to position [1399, 0]
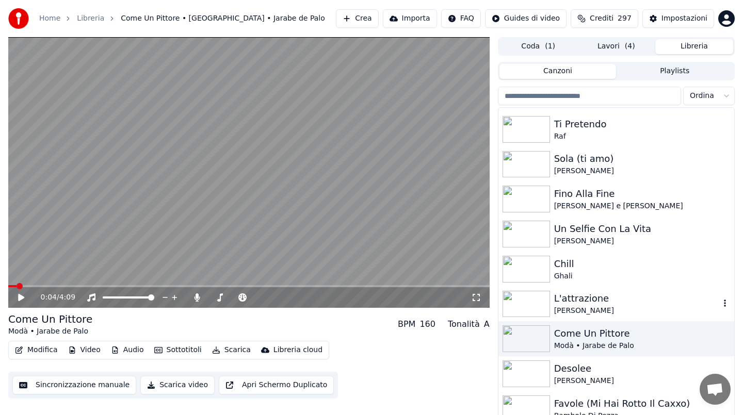
click at [605, 295] on div "L'attrazione" at bounding box center [637, 298] width 166 height 14
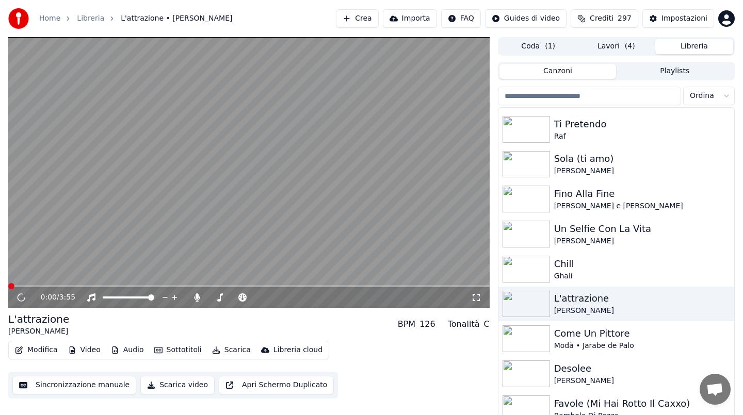
drag, startPoint x: 30, startPoint y: 285, endPoint x: 22, endPoint y: 298, distance: 15.0
click at [22, 298] on div "0:00 / 3:55" at bounding box center [248, 172] width 481 height 271
click at [22, 298] on icon at bounding box center [21, 297] width 5 height 6
click at [222, 353] on button "Scarica" at bounding box center [231, 350] width 47 height 14
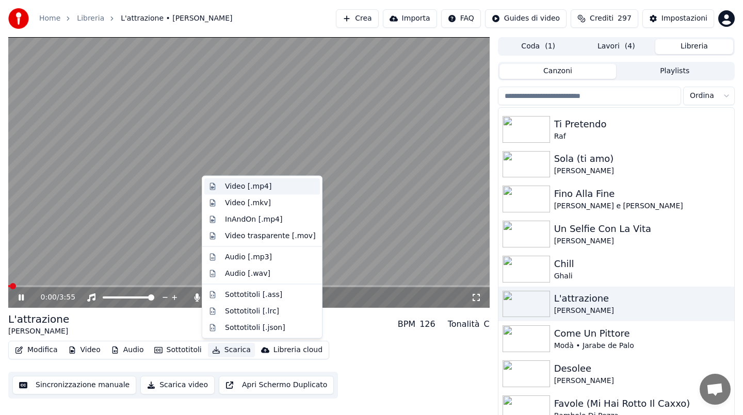
click at [267, 188] on div "Video [.mp4]" at bounding box center [248, 187] width 46 height 10
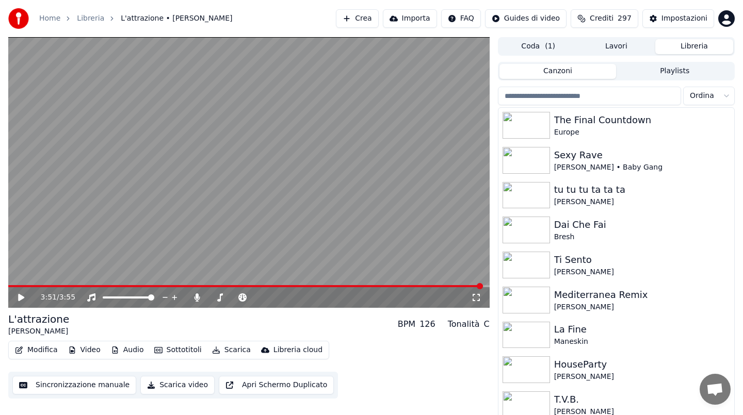
click at [696, 43] on button "Libreria" at bounding box center [694, 46] width 78 height 15
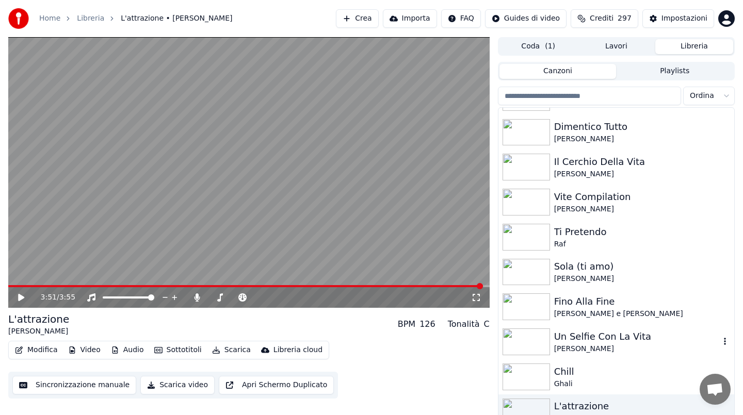
scroll to position [1304, 0]
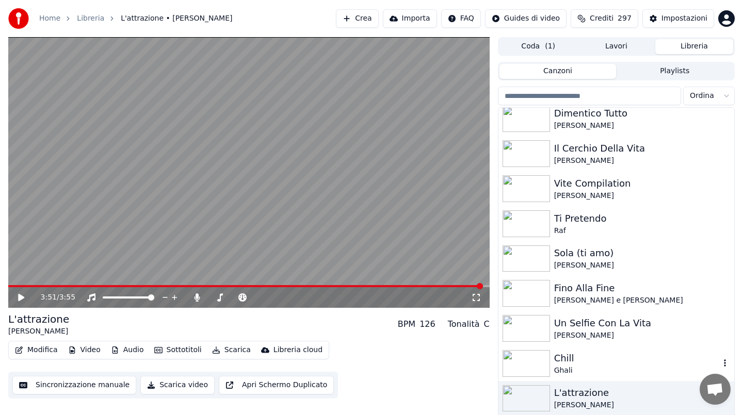
click at [597, 364] on div "Chill" at bounding box center [637, 358] width 166 height 14
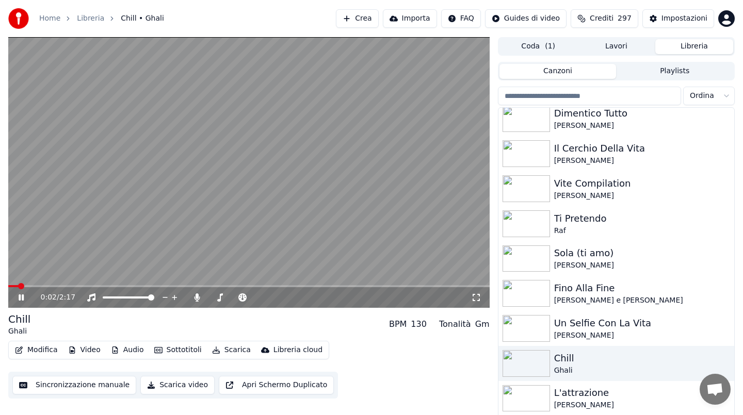
click at [172, 272] on video at bounding box center [248, 172] width 481 height 271
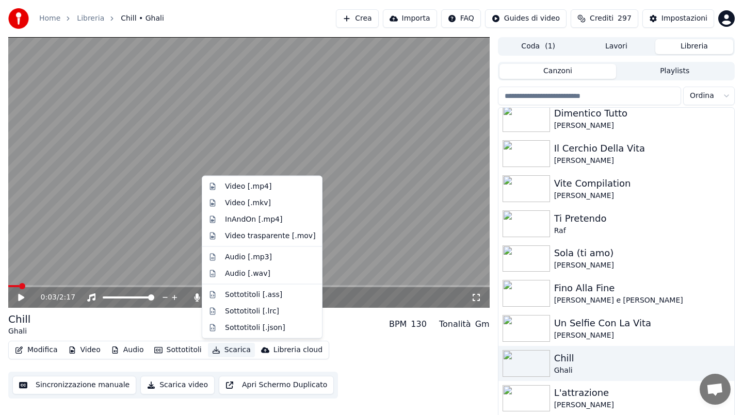
click at [226, 354] on button "Scarica" at bounding box center [231, 350] width 47 height 14
click at [251, 187] on div "Video [.mp4]" at bounding box center [248, 187] width 46 height 10
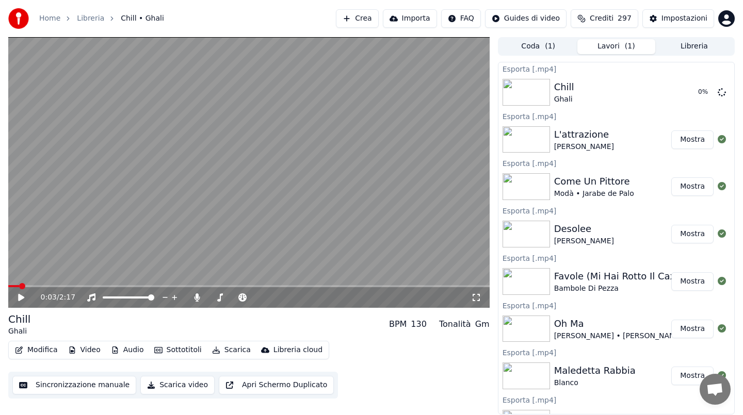
click at [675, 52] on button "Libreria" at bounding box center [694, 46] width 78 height 15
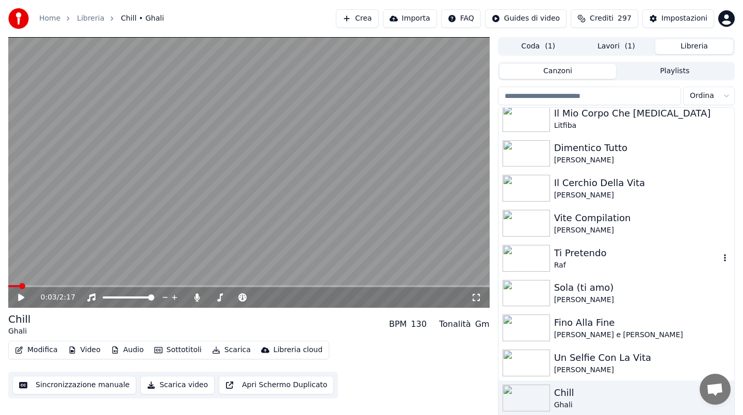
scroll to position [1266, 0]
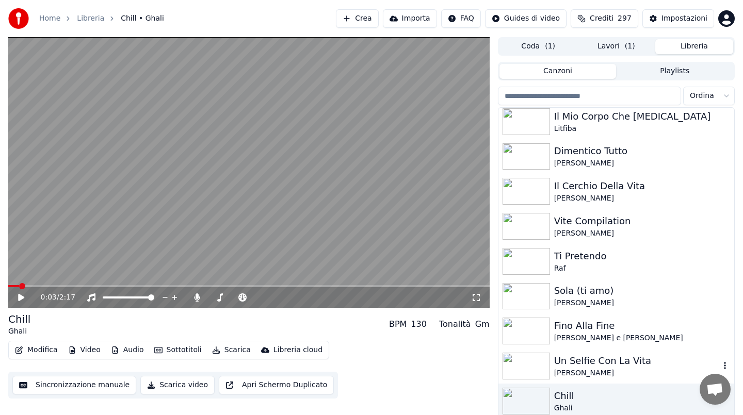
click at [594, 356] on div "Un Selfie Con La Vita" at bounding box center [637, 361] width 166 height 14
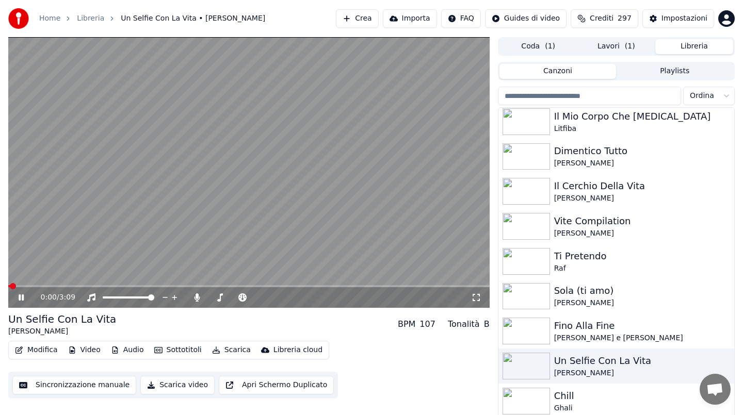
click at [20, 299] on icon at bounding box center [21, 297] width 5 height 6
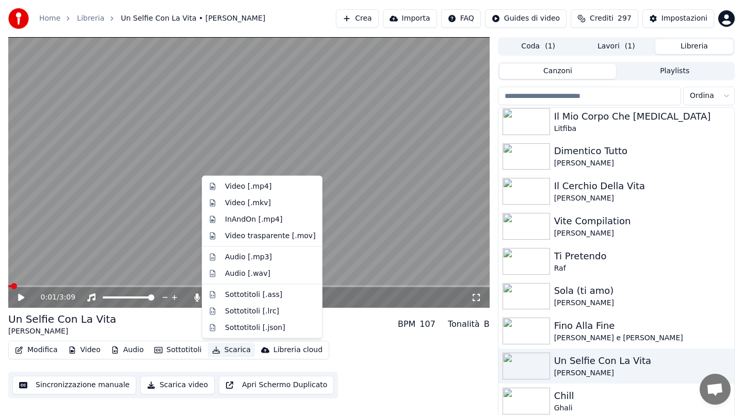
click at [228, 346] on button "Scarica" at bounding box center [231, 350] width 47 height 14
click at [248, 179] on div "Video [.mp4]" at bounding box center [262, 186] width 116 height 17
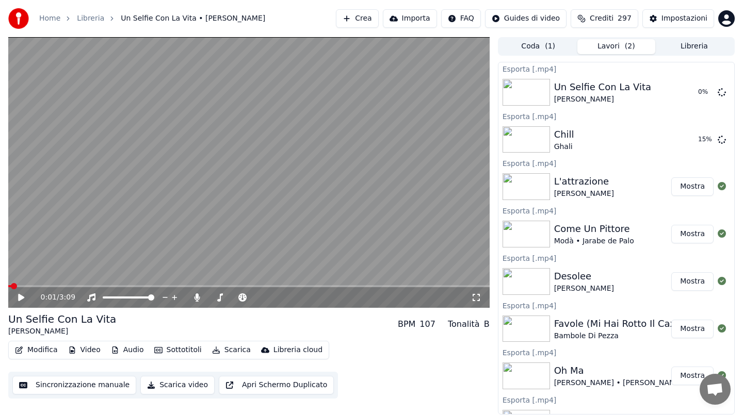
click at [699, 54] on button "Libreria" at bounding box center [694, 46] width 78 height 15
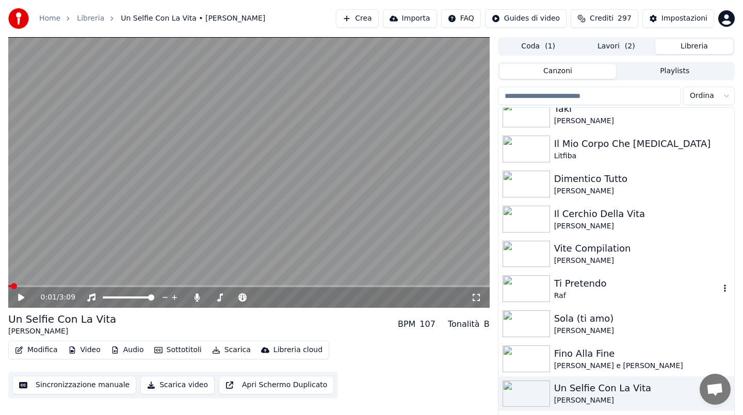
scroll to position [1245, 0]
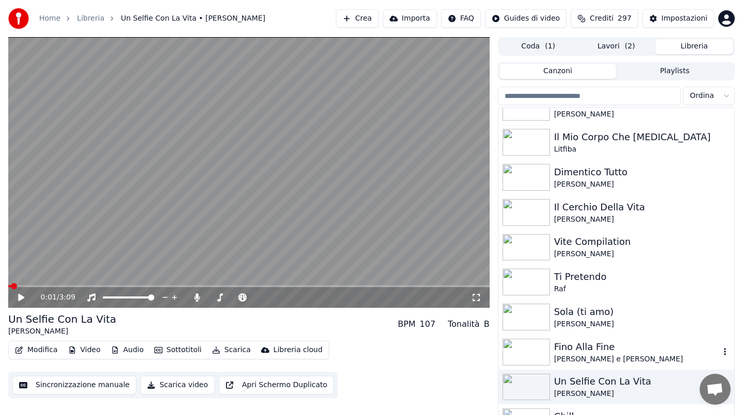
click at [598, 351] on div "Fino Alla Fine" at bounding box center [637, 347] width 166 height 14
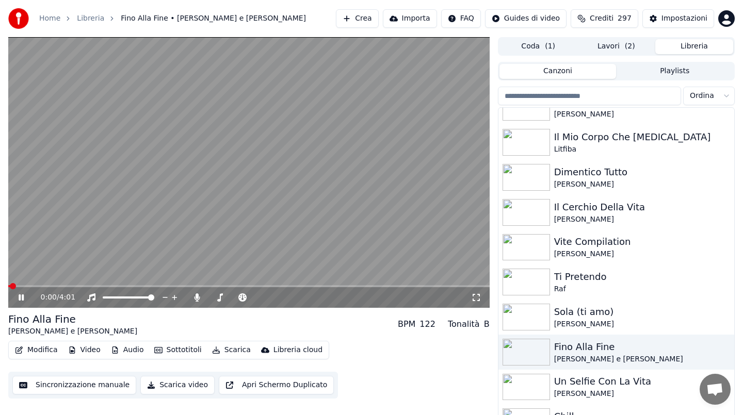
click at [20, 302] on div "0:00 / 4:01" at bounding box center [248, 297] width 473 height 10
click at [18, 299] on icon at bounding box center [29, 297] width 24 height 8
click at [220, 351] on button "Scarica" at bounding box center [231, 350] width 47 height 14
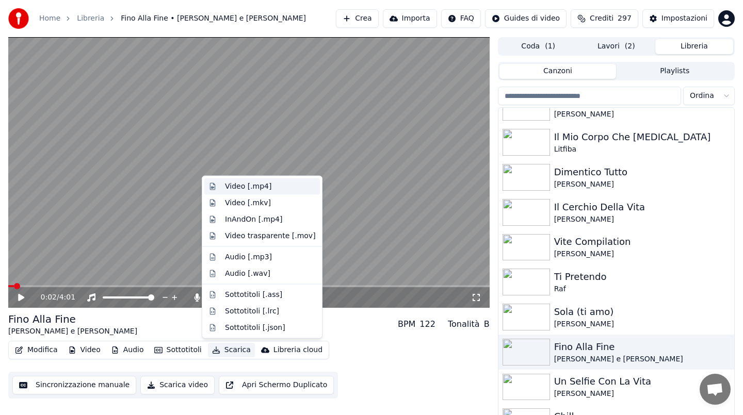
click at [245, 185] on div "Video [.mp4]" at bounding box center [248, 187] width 46 height 10
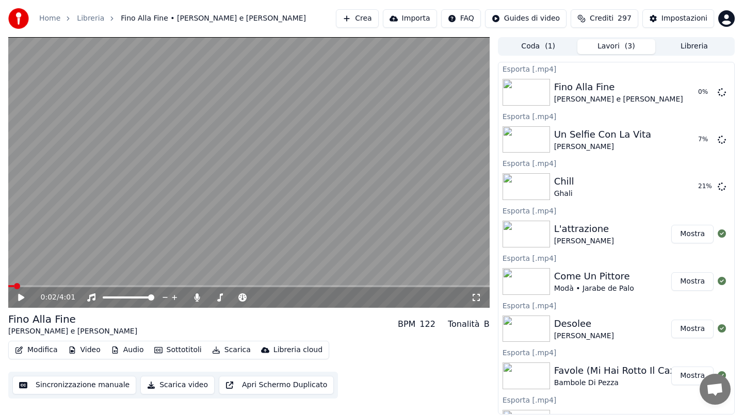
click at [681, 44] on button "Libreria" at bounding box center [694, 46] width 78 height 15
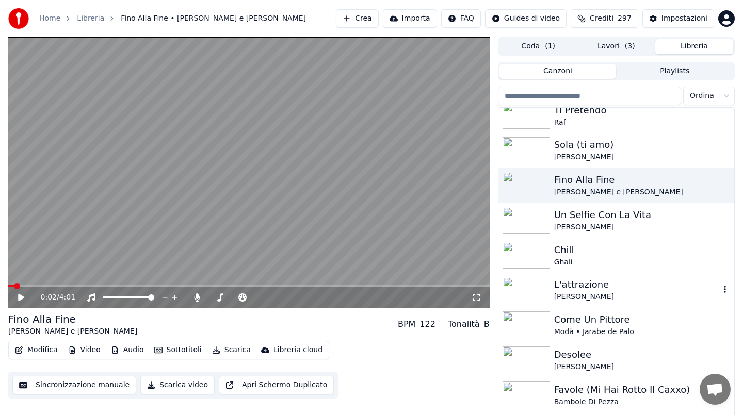
scroll to position [1399, 0]
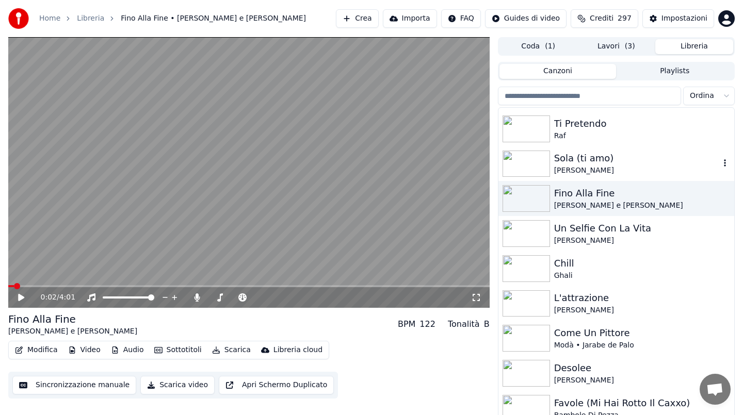
click at [601, 155] on div "Sola (ti amo)" at bounding box center [637, 158] width 166 height 14
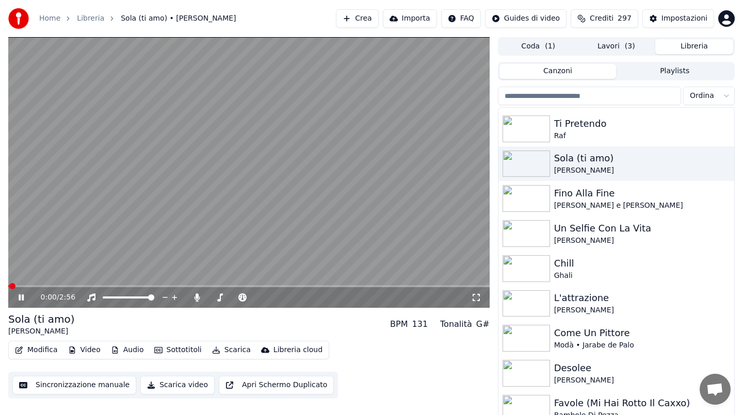
click at [22, 298] on icon at bounding box center [21, 297] width 5 height 6
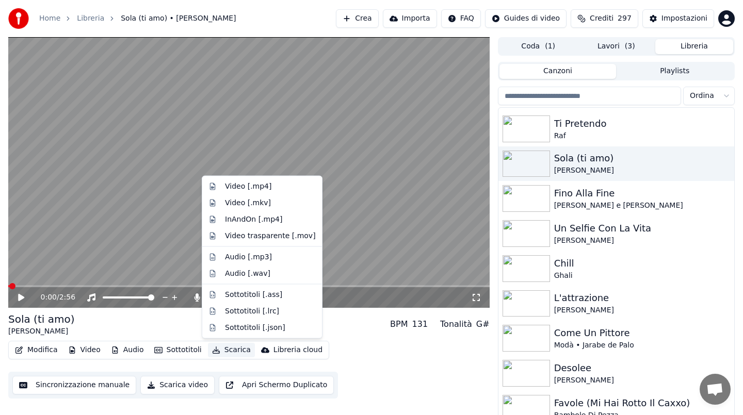
click at [217, 355] on button "Scarica" at bounding box center [231, 350] width 47 height 14
click at [241, 183] on div "Video [.mp4]" at bounding box center [248, 187] width 46 height 10
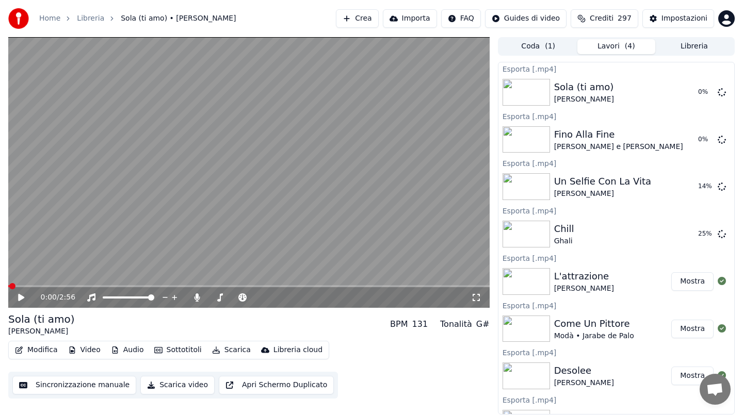
click at [691, 48] on button "Libreria" at bounding box center [694, 46] width 78 height 15
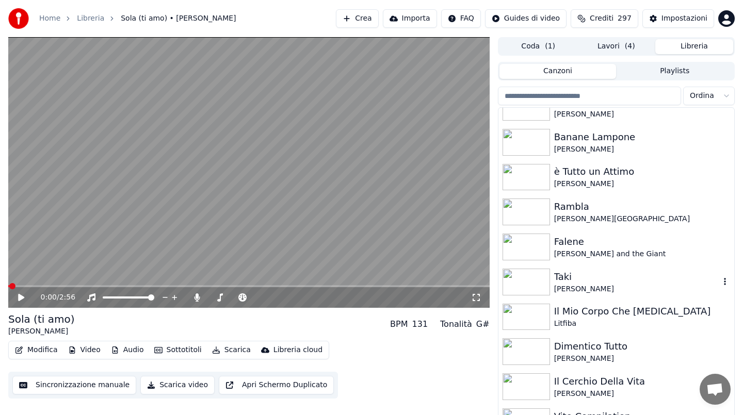
scroll to position [1073, 0]
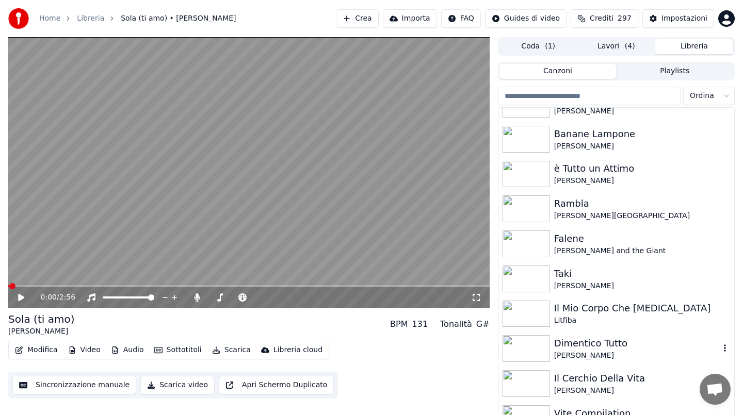
click at [604, 348] on div "Dimentico Tutto" at bounding box center [637, 343] width 166 height 14
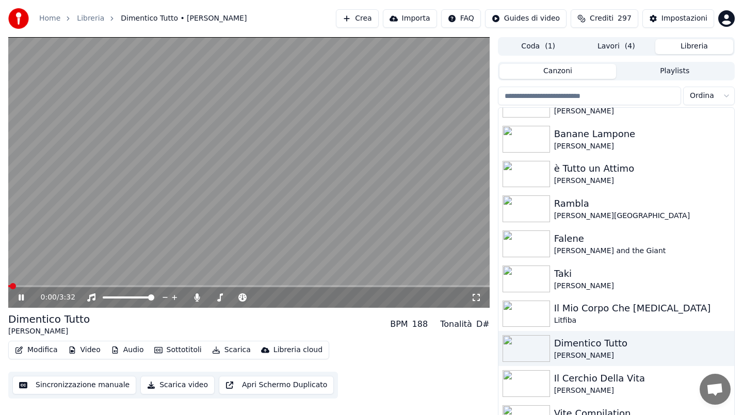
click at [23, 296] on icon at bounding box center [21, 297] width 5 height 6
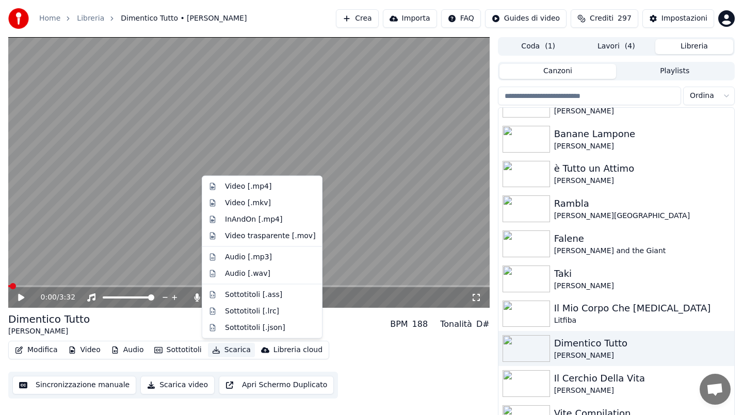
click at [229, 350] on button "Scarica" at bounding box center [231, 350] width 47 height 14
click at [251, 189] on div "Video [.mp4]" at bounding box center [248, 187] width 46 height 10
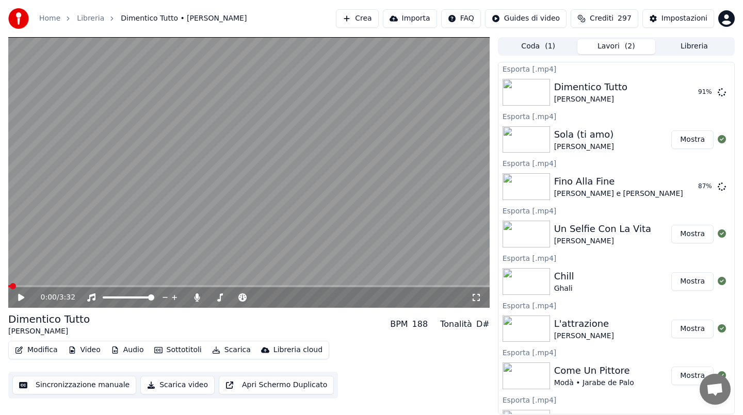
click at [691, 140] on button "Mostra" at bounding box center [692, 139] width 42 height 19
